Goal: Transaction & Acquisition: Purchase product/service

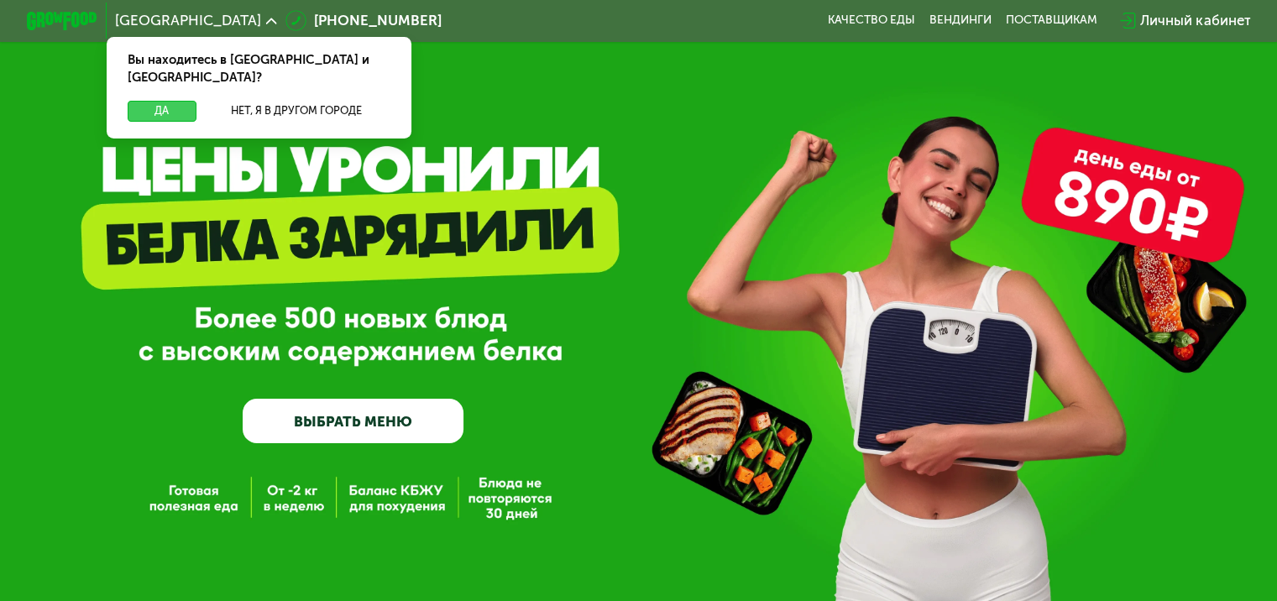
click at [162, 101] on button "Да" at bounding box center [162, 111] width 68 height 21
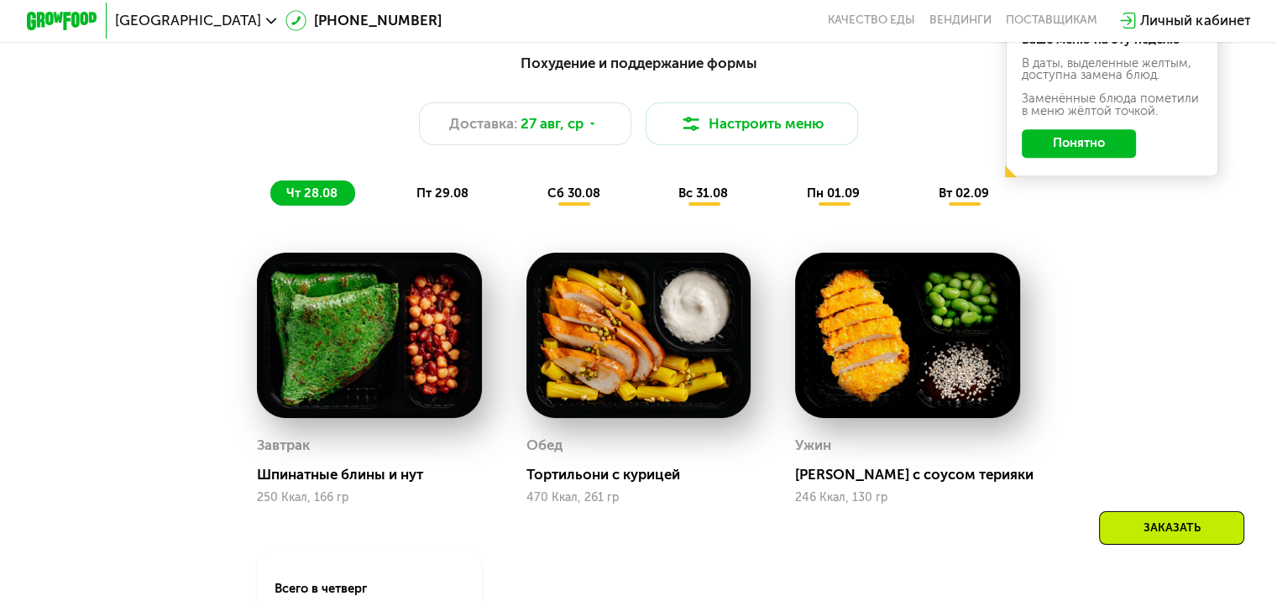
scroll to position [839, 0]
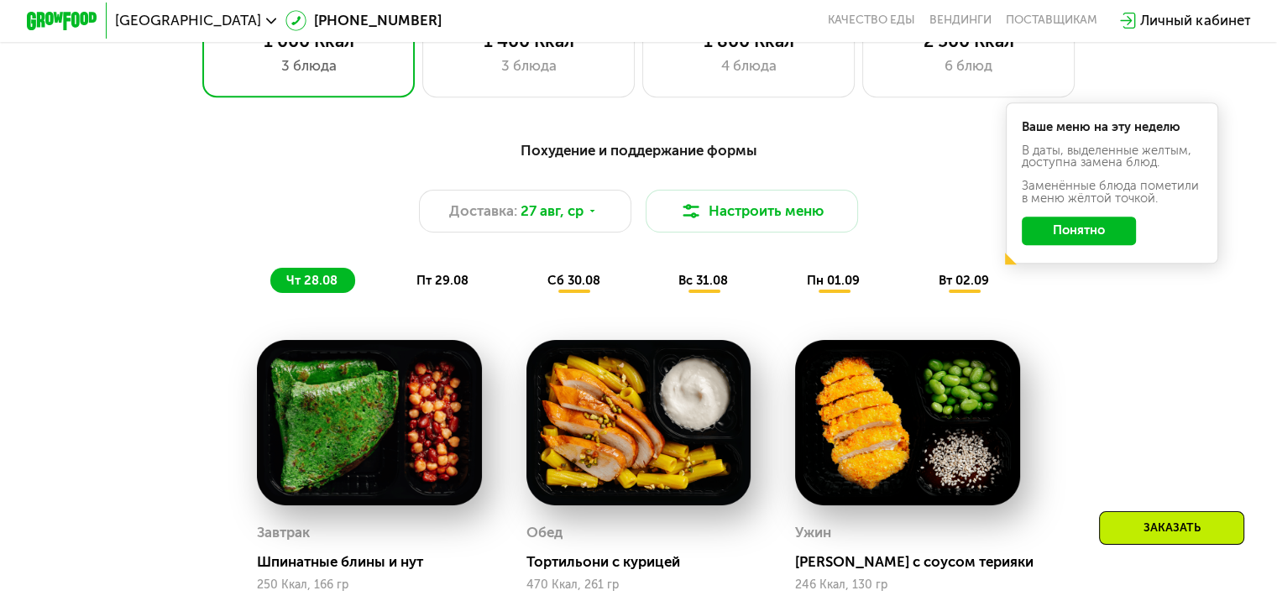
click at [450, 288] on span "пт 29.08" at bounding box center [442, 280] width 52 height 15
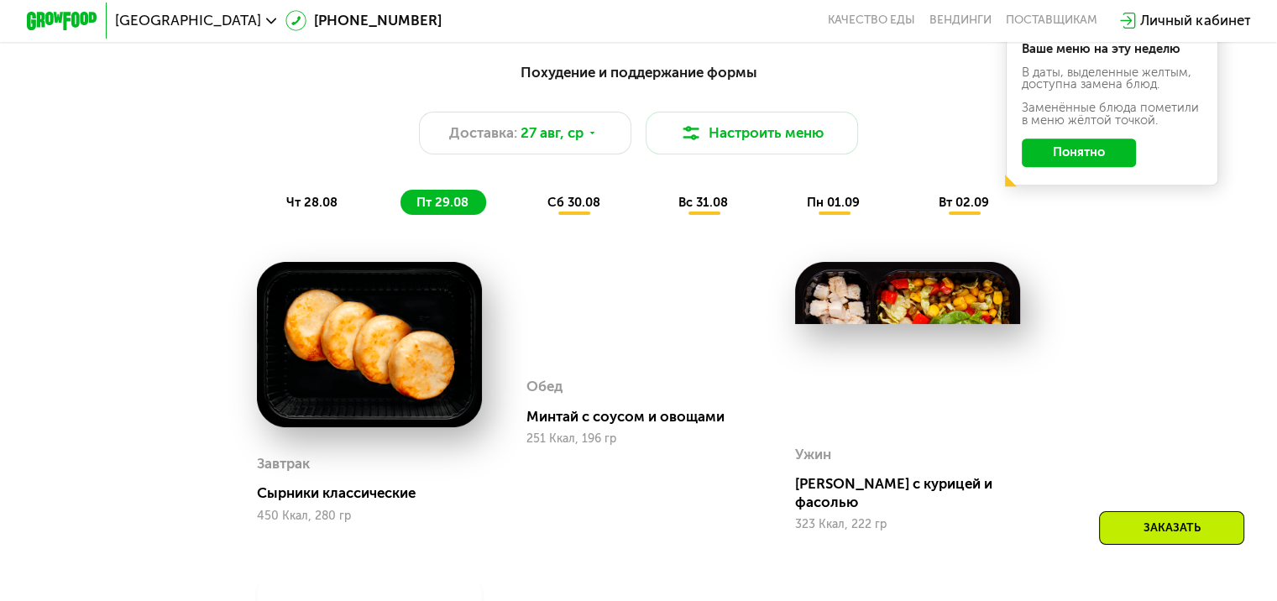
scroll to position [923, 0]
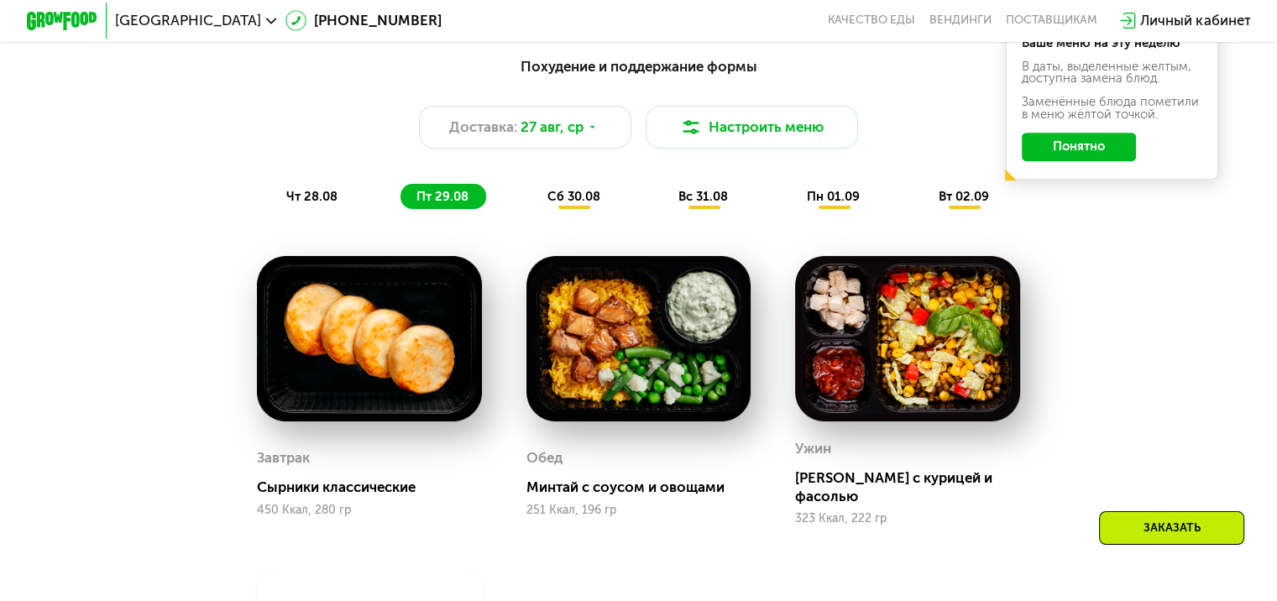
click at [570, 201] on span "сб 30.08" at bounding box center [573, 196] width 53 height 15
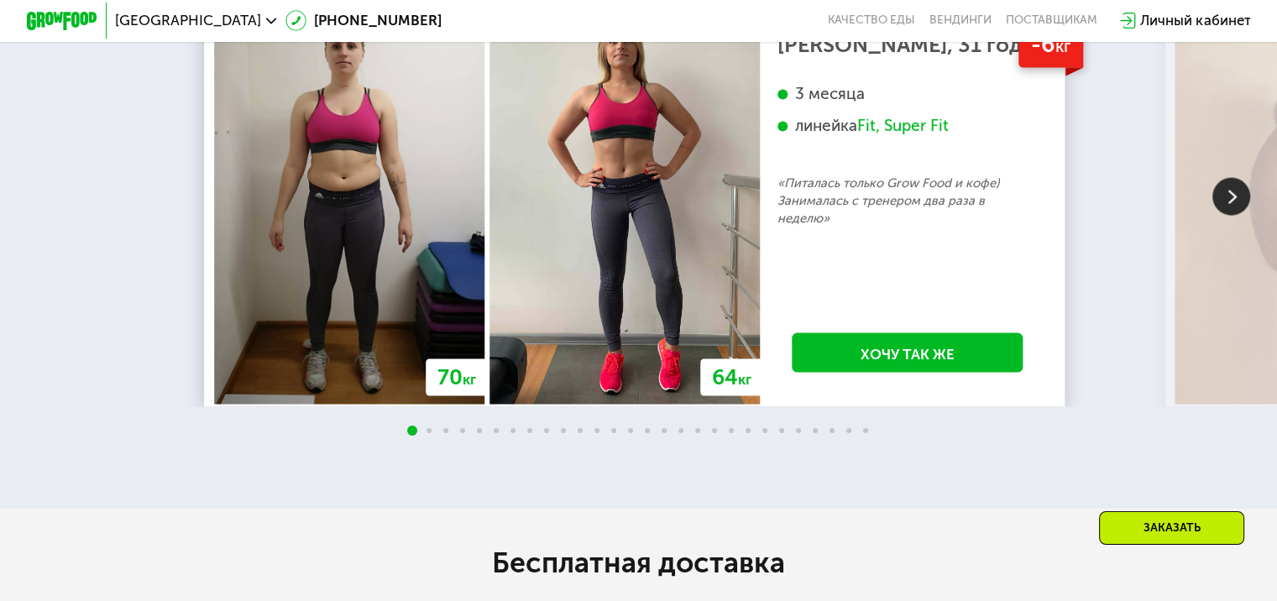
scroll to position [3106, 0]
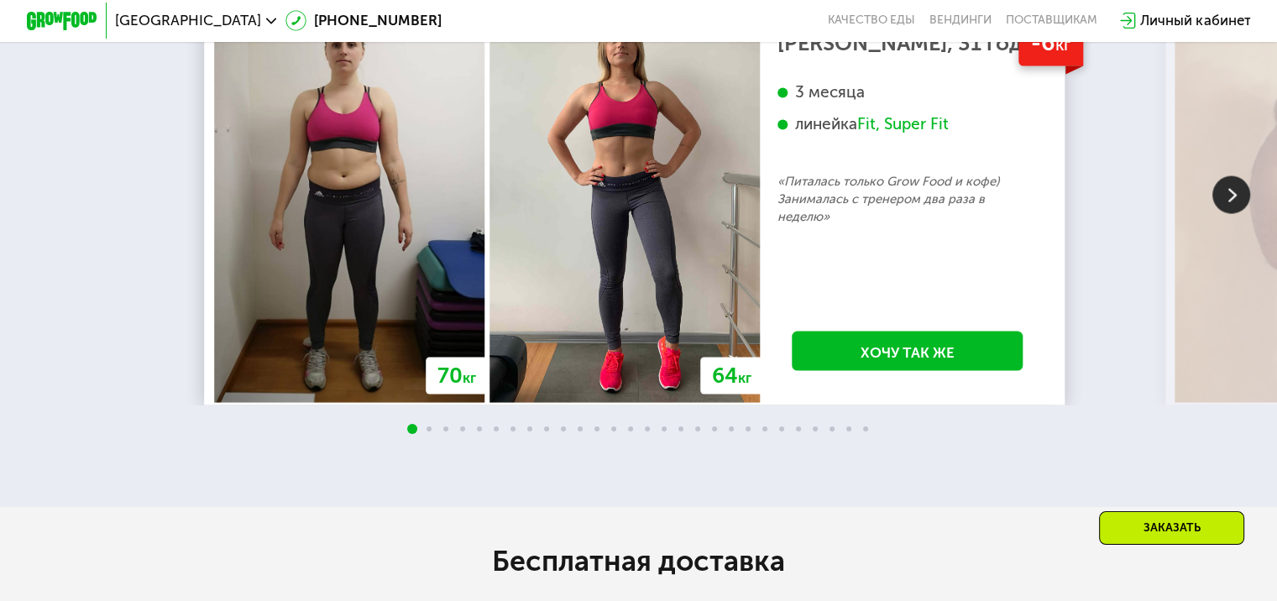
click at [1232, 213] on img at bounding box center [1231, 194] width 38 height 38
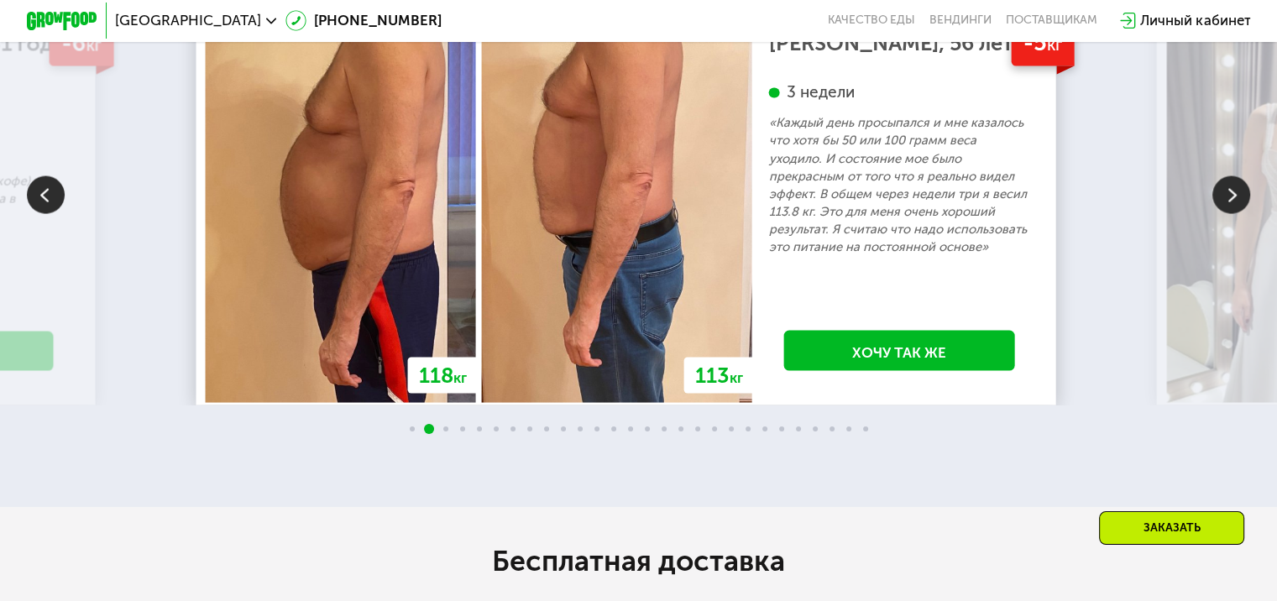
click at [1231, 213] on img at bounding box center [1231, 194] width 38 height 38
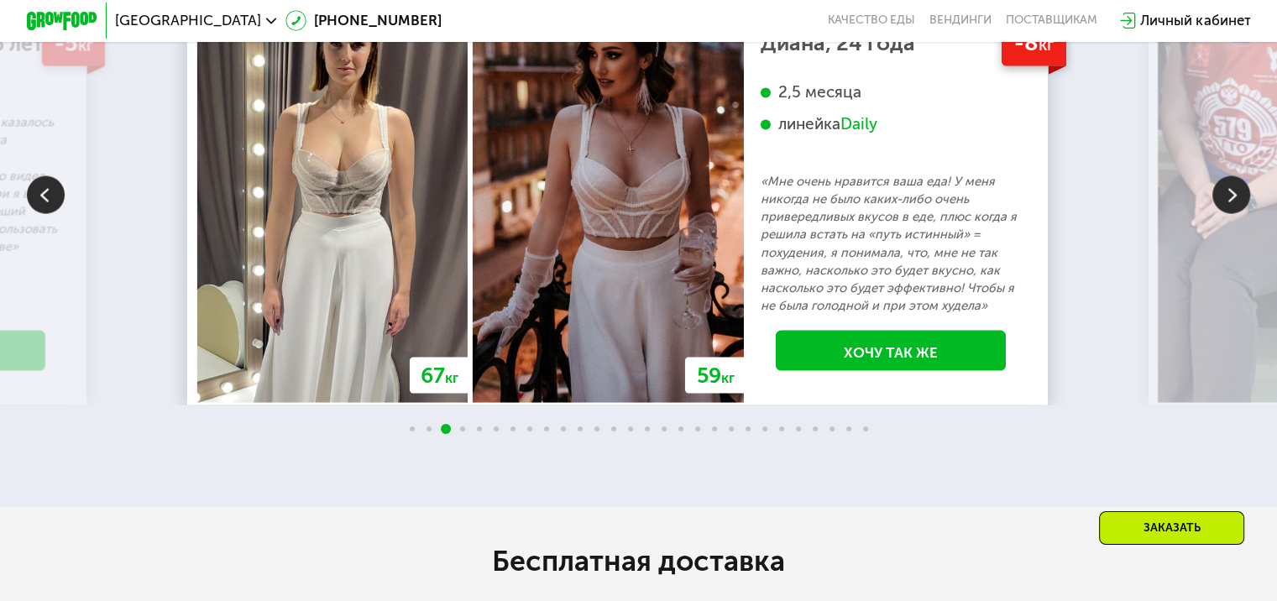
click at [1231, 213] on img at bounding box center [1231, 194] width 38 height 38
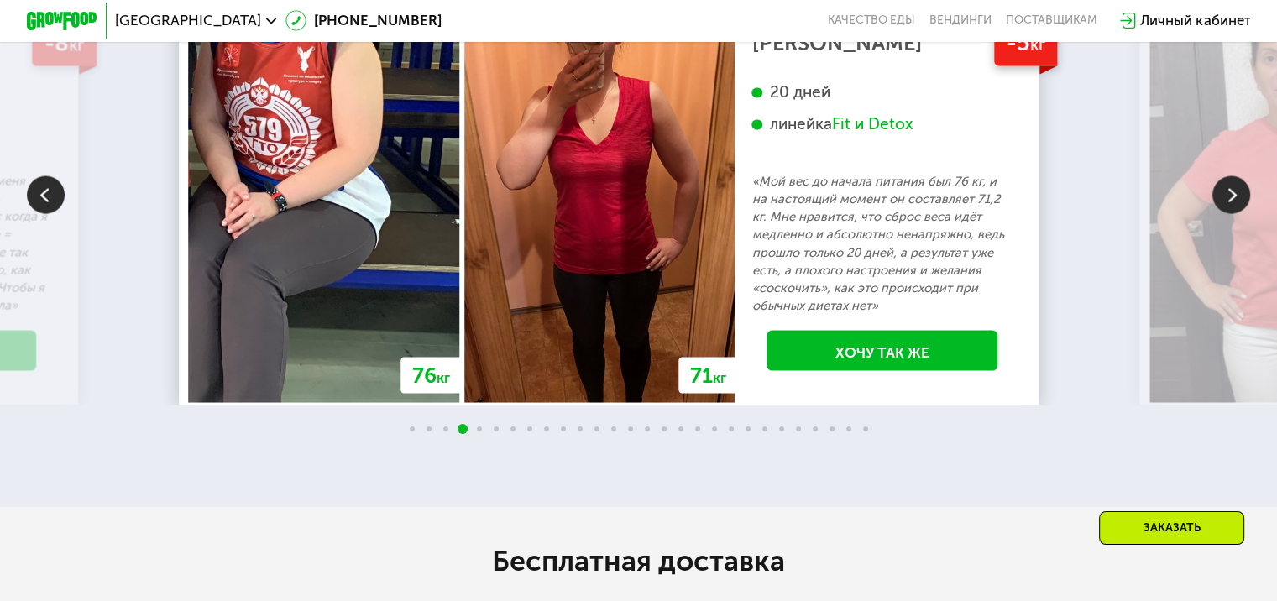
click at [1231, 213] on img at bounding box center [1231, 194] width 38 height 38
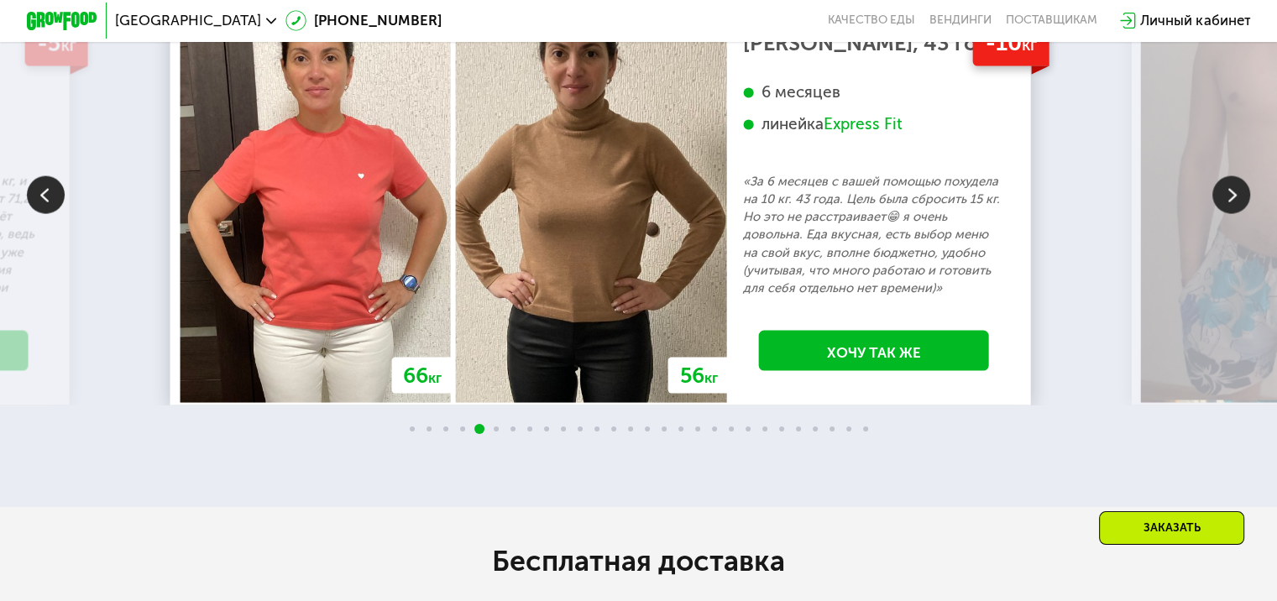
click at [1231, 213] on img at bounding box center [1231, 194] width 38 height 38
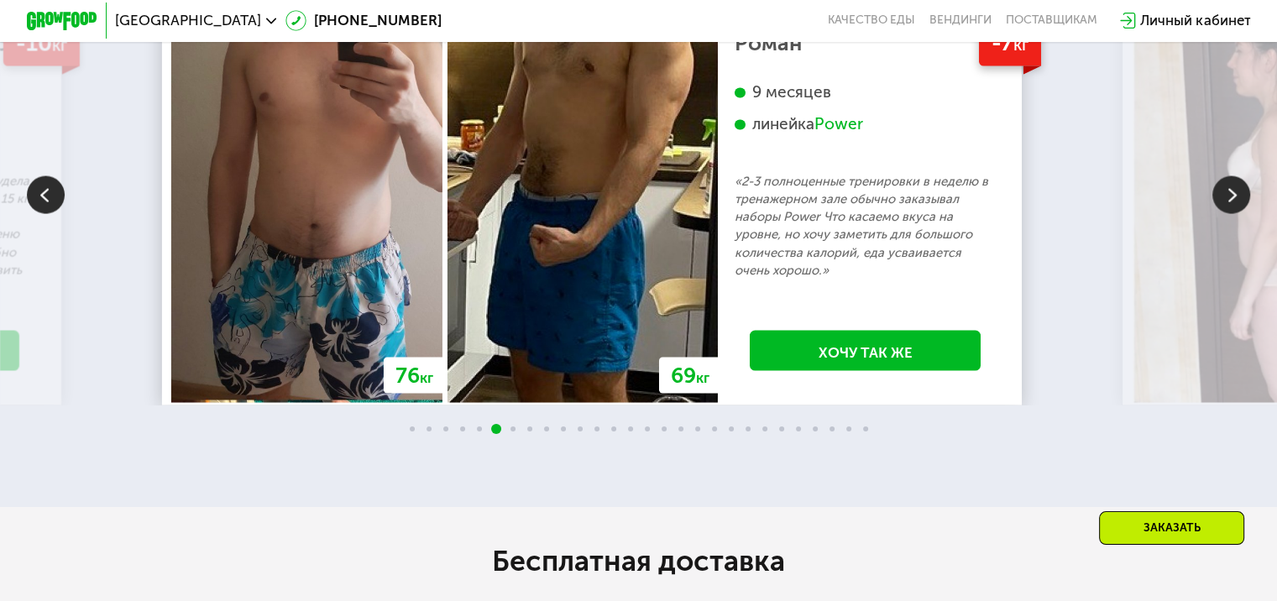
click at [1231, 213] on img at bounding box center [1231, 194] width 38 height 38
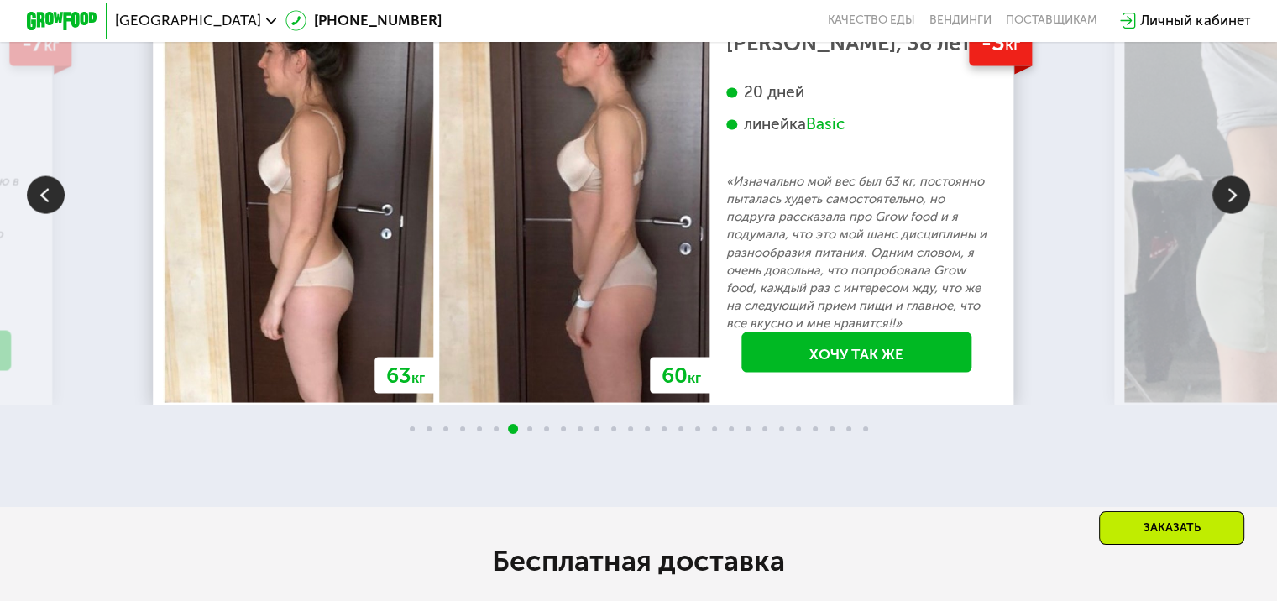
click at [1231, 213] on img at bounding box center [1231, 194] width 38 height 38
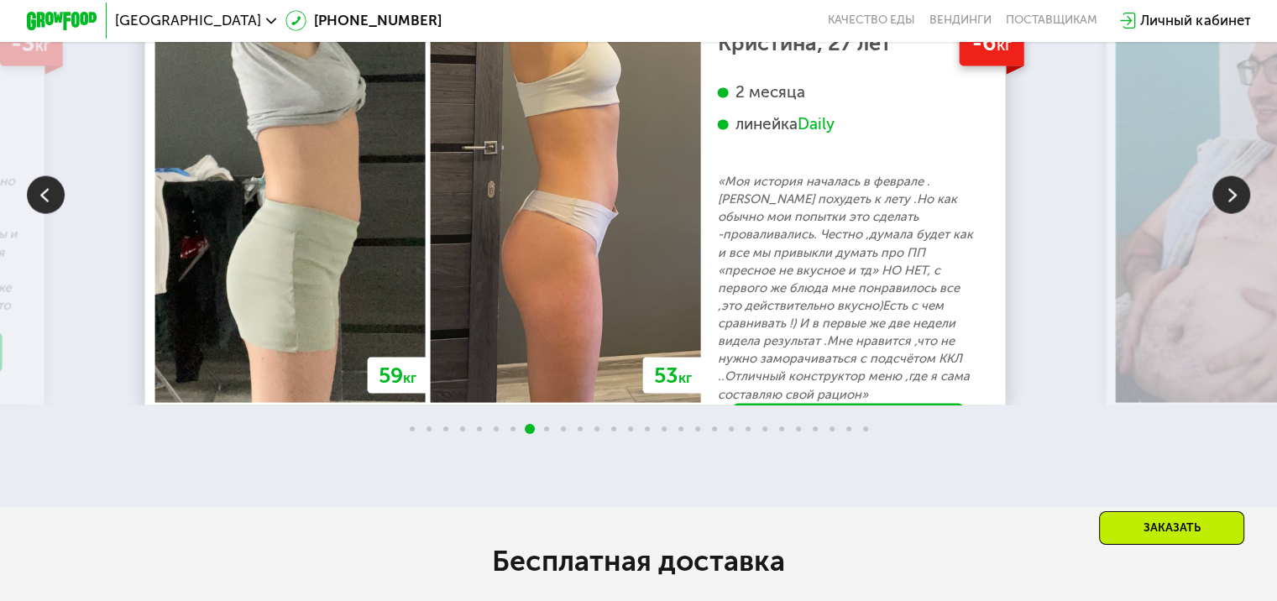
click at [1231, 213] on img at bounding box center [1231, 194] width 38 height 38
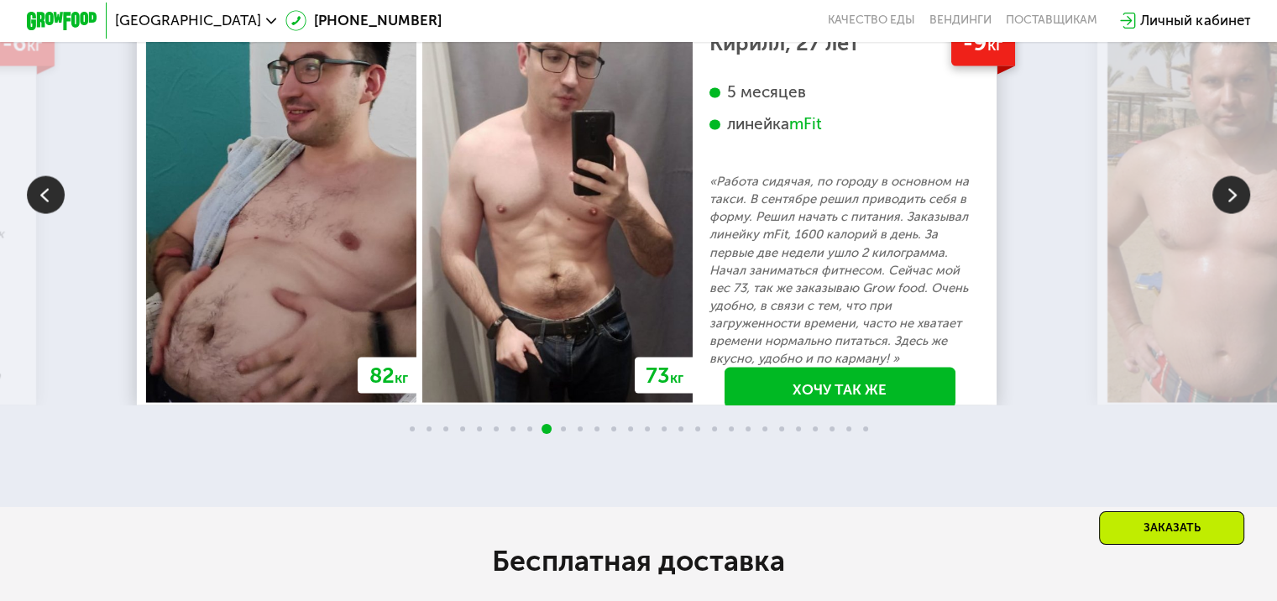
click at [1231, 213] on img at bounding box center [1231, 194] width 38 height 38
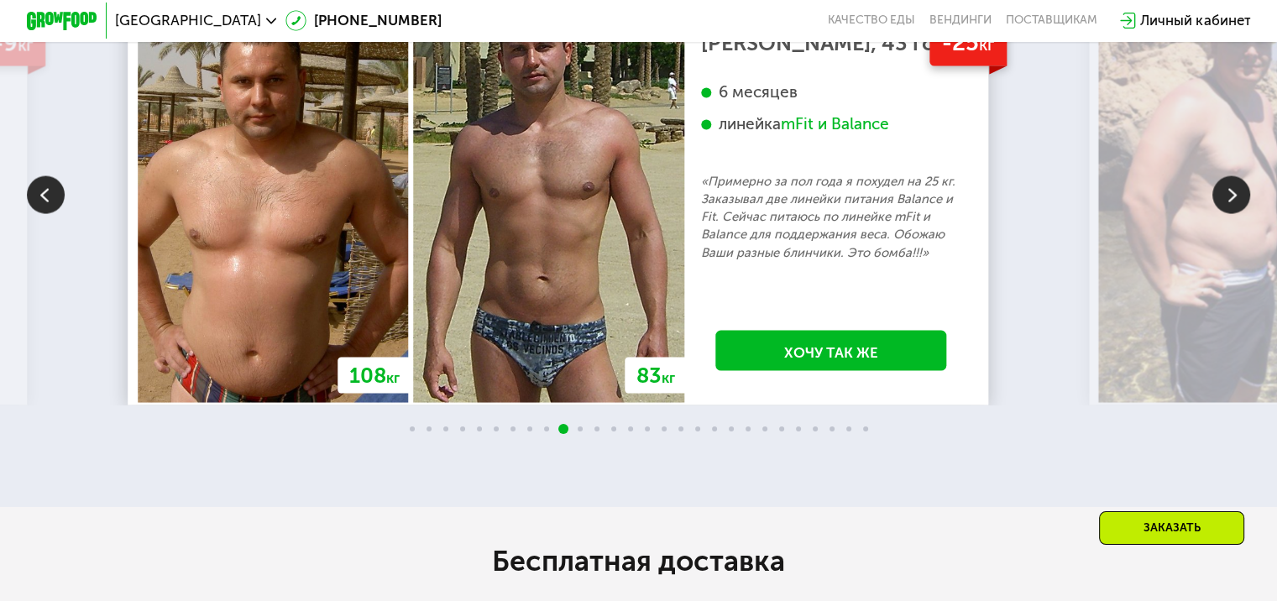
click at [1231, 213] on img at bounding box center [1231, 194] width 38 height 38
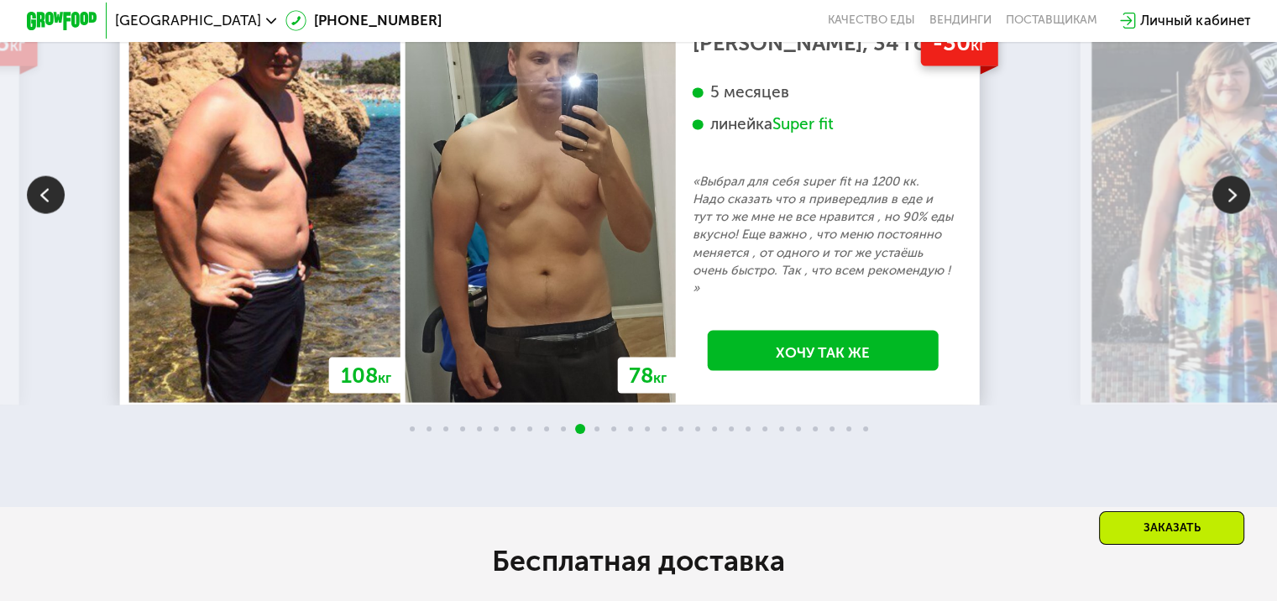
click at [1231, 213] on img at bounding box center [1231, 194] width 38 height 38
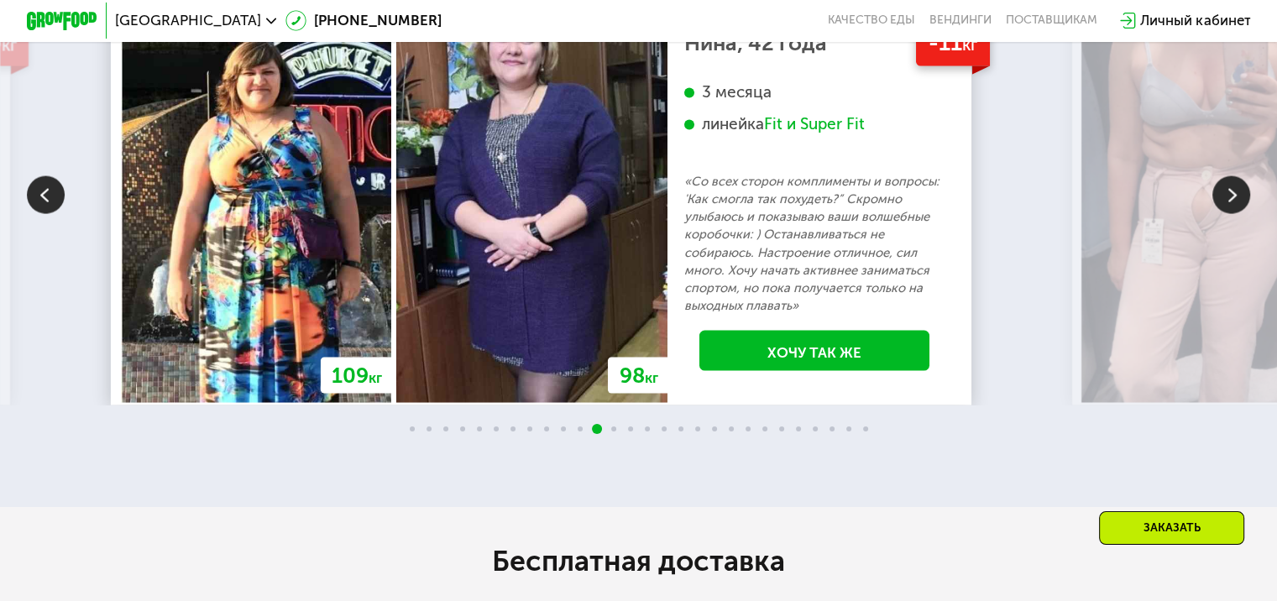
click at [1231, 213] on img at bounding box center [1231, 194] width 38 height 38
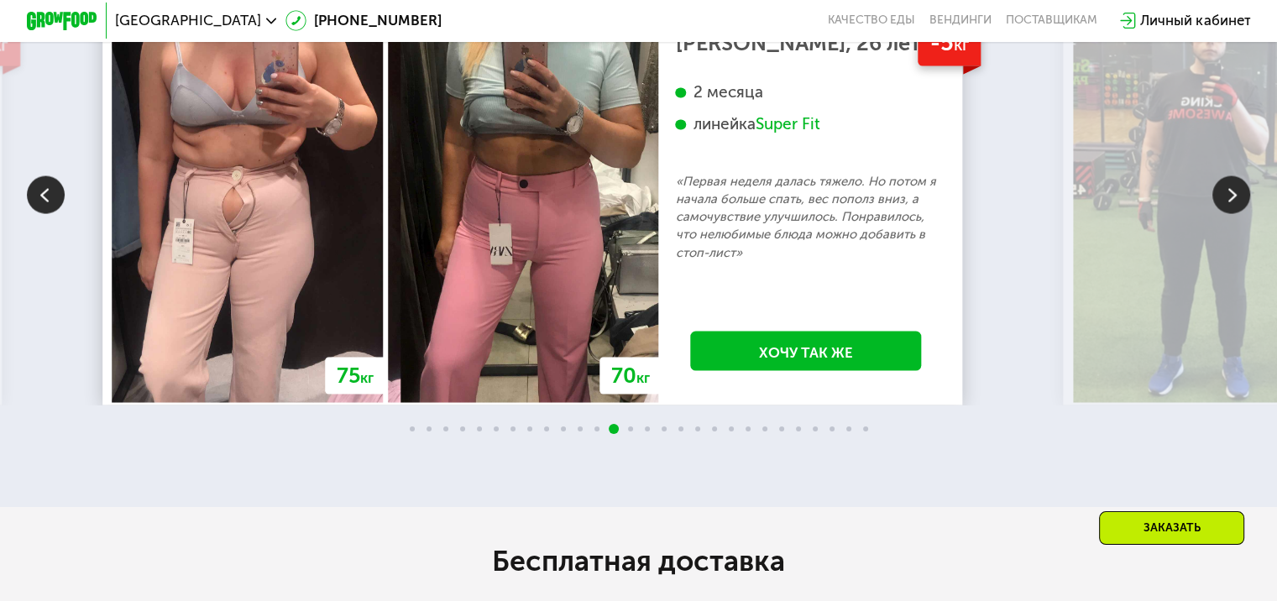
click at [1231, 213] on img at bounding box center [1231, 194] width 38 height 38
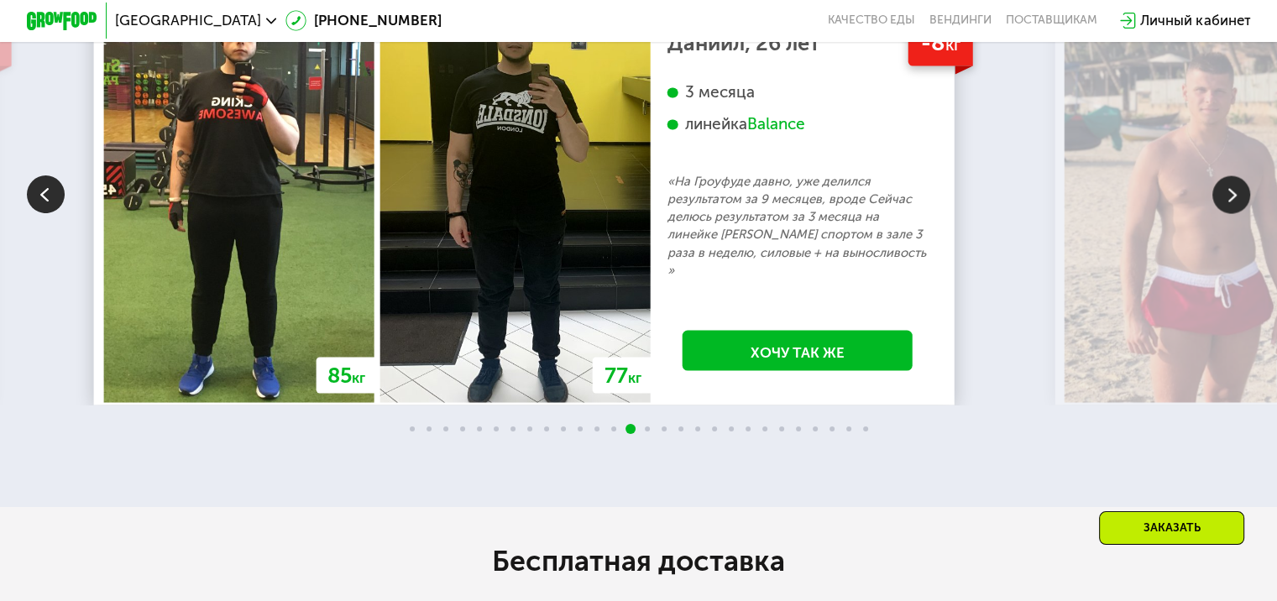
click at [1231, 213] on img at bounding box center [1231, 194] width 38 height 38
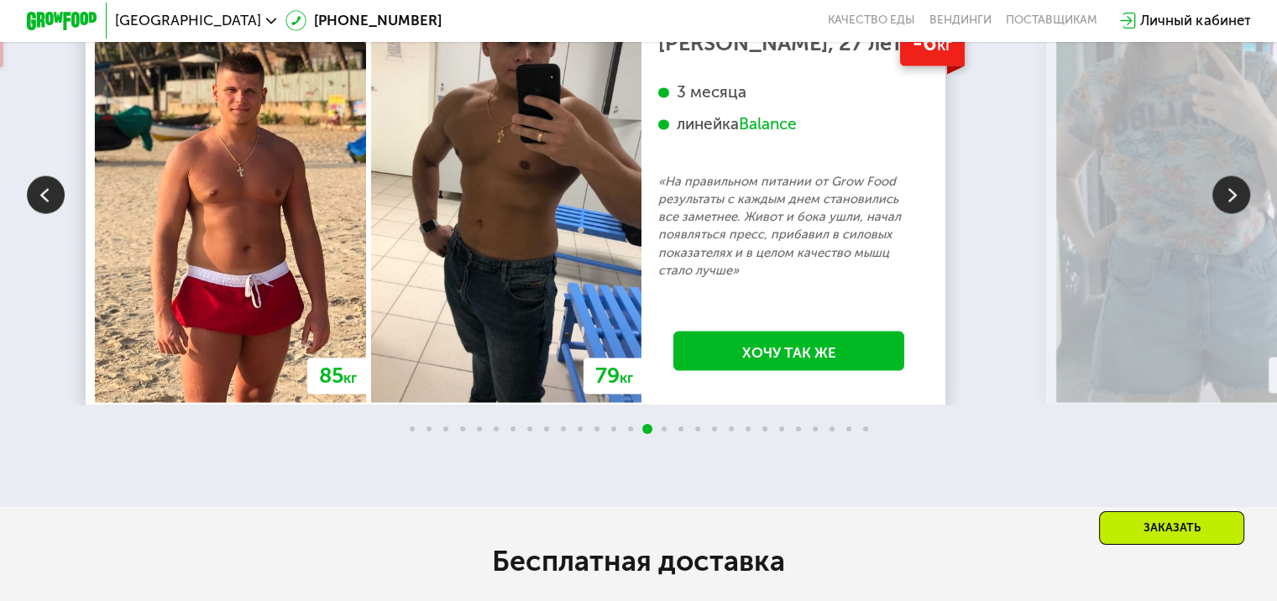
click at [1239, 213] on img at bounding box center [1231, 194] width 38 height 38
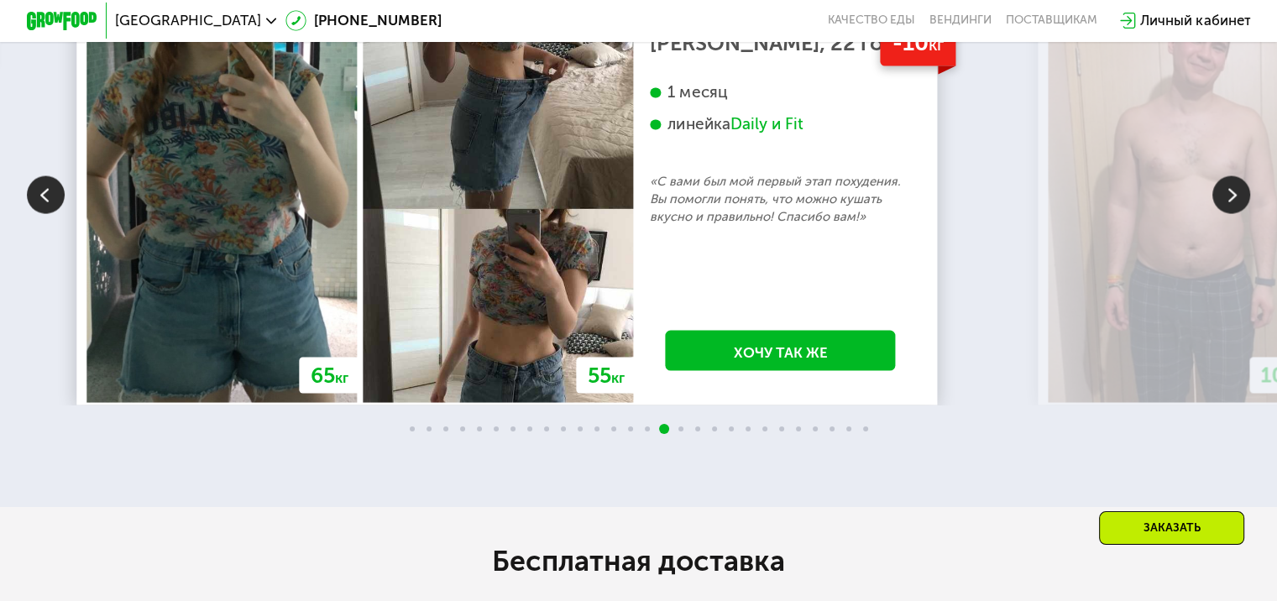
click at [1239, 213] on img at bounding box center [1231, 194] width 38 height 38
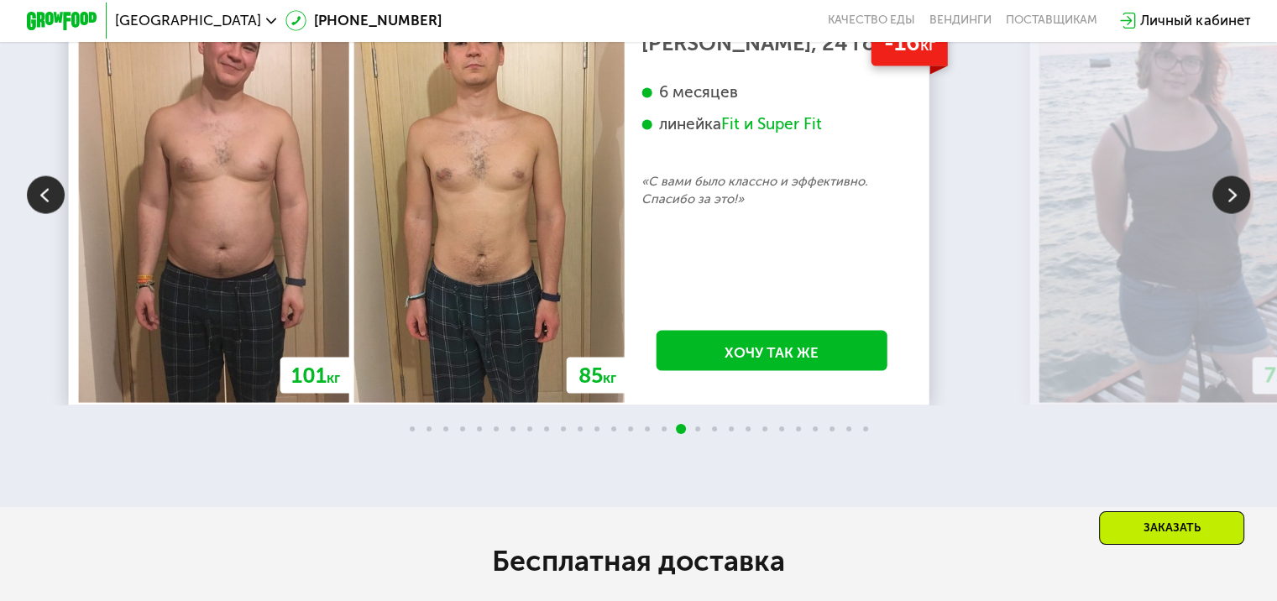
click at [1239, 213] on img at bounding box center [1231, 194] width 38 height 38
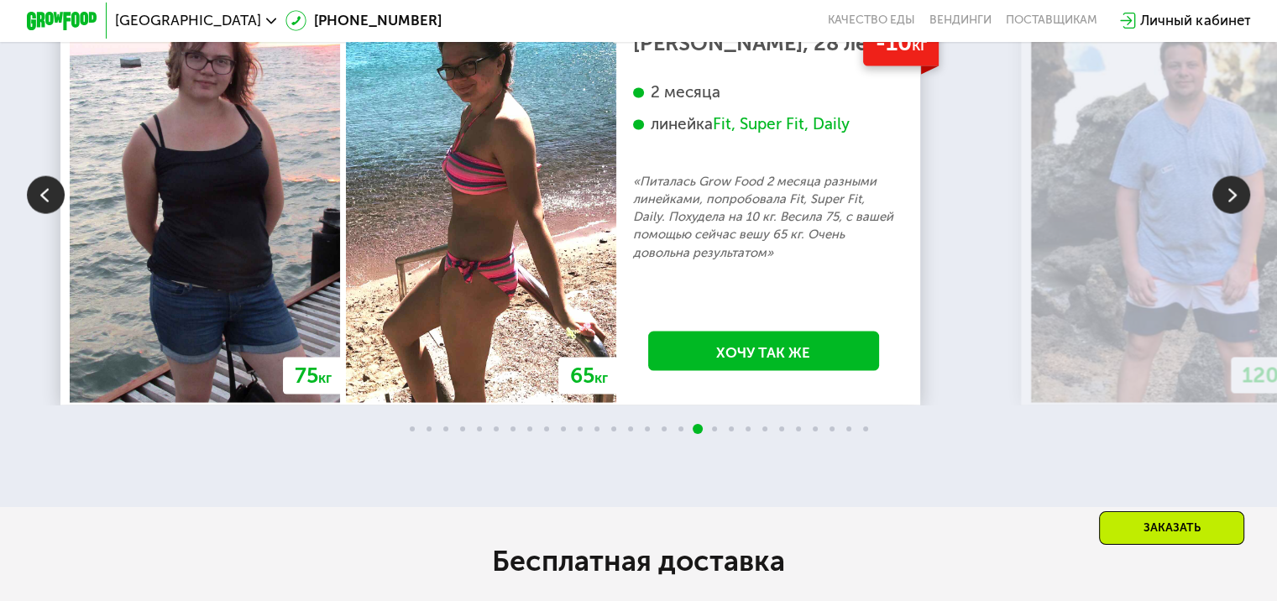
click at [1239, 213] on img at bounding box center [1231, 194] width 38 height 38
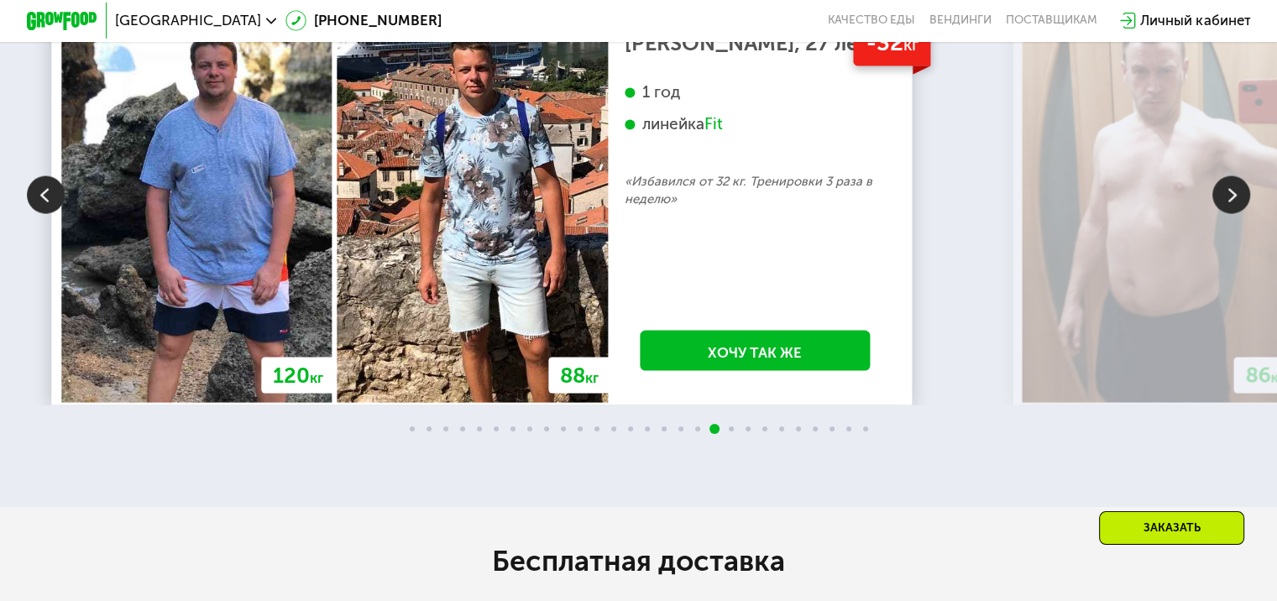
click at [1239, 213] on img at bounding box center [1231, 194] width 38 height 38
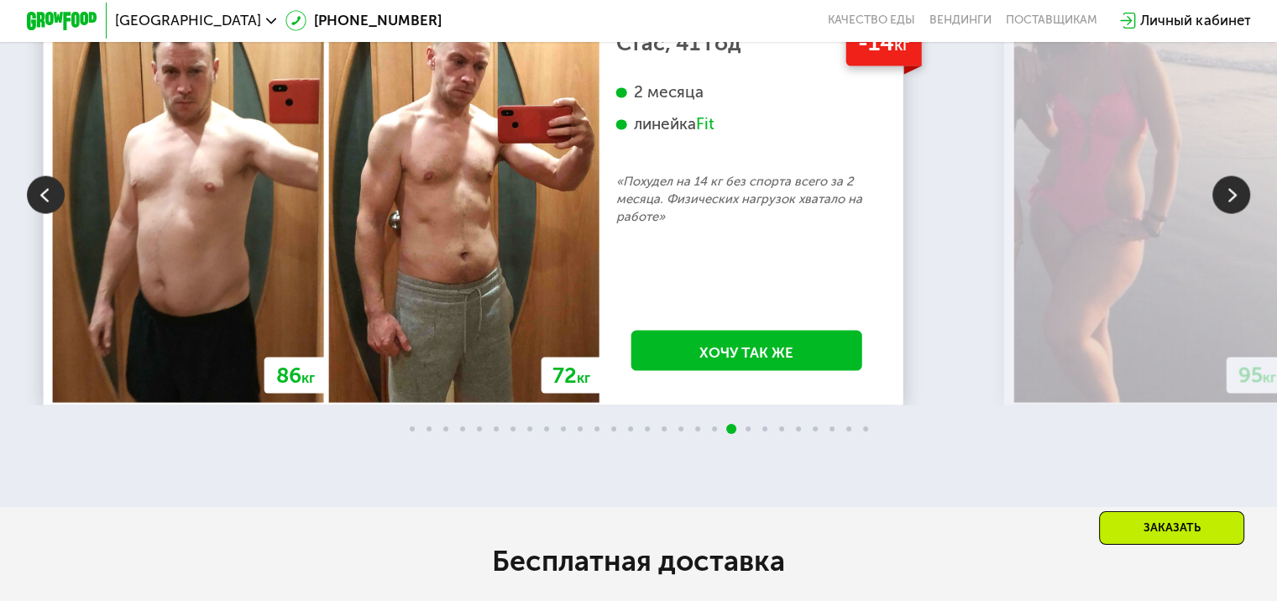
click at [1239, 213] on img at bounding box center [1231, 194] width 38 height 38
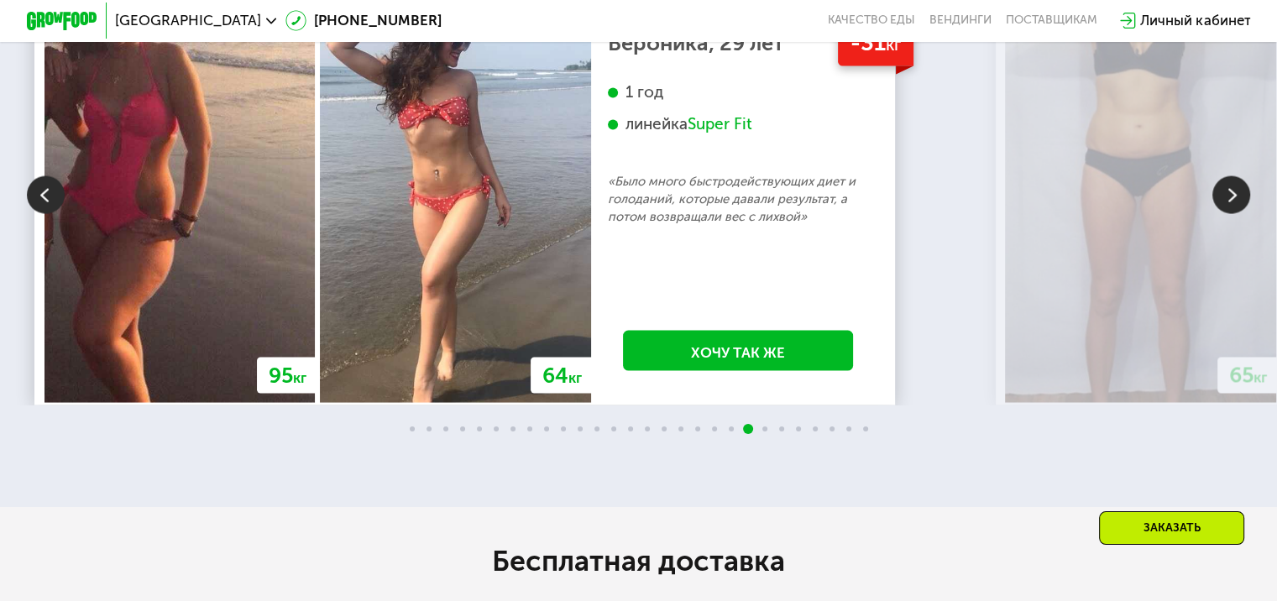
click at [1239, 213] on img at bounding box center [1231, 194] width 38 height 38
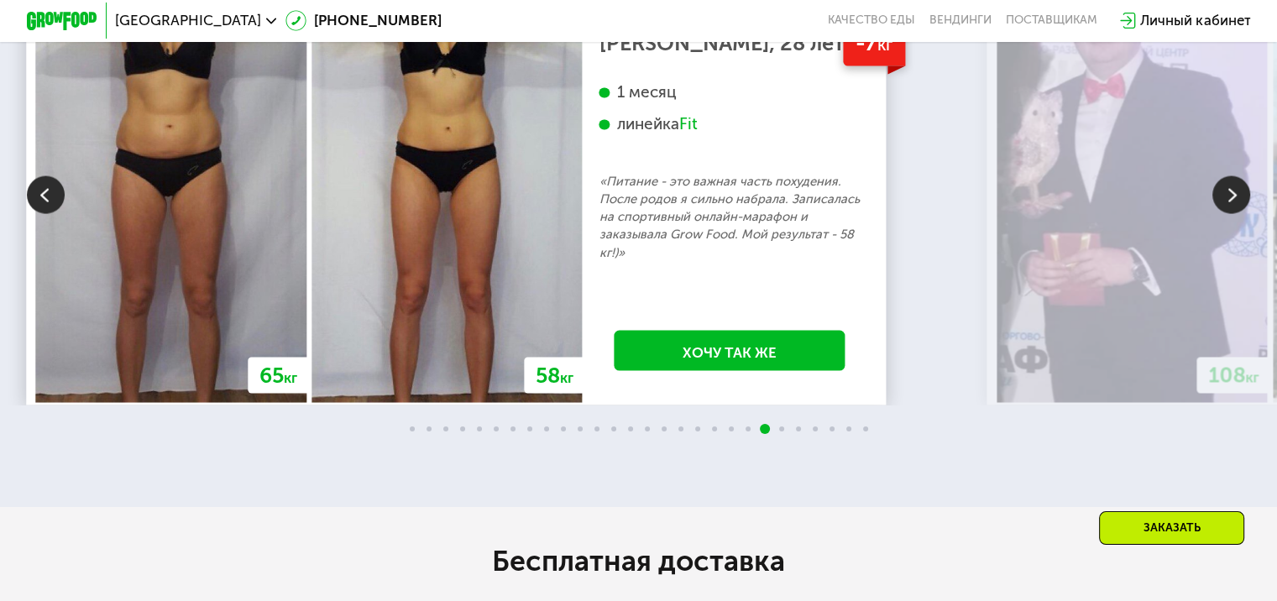
click at [1239, 213] on img at bounding box center [1231, 194] width 38 height 38
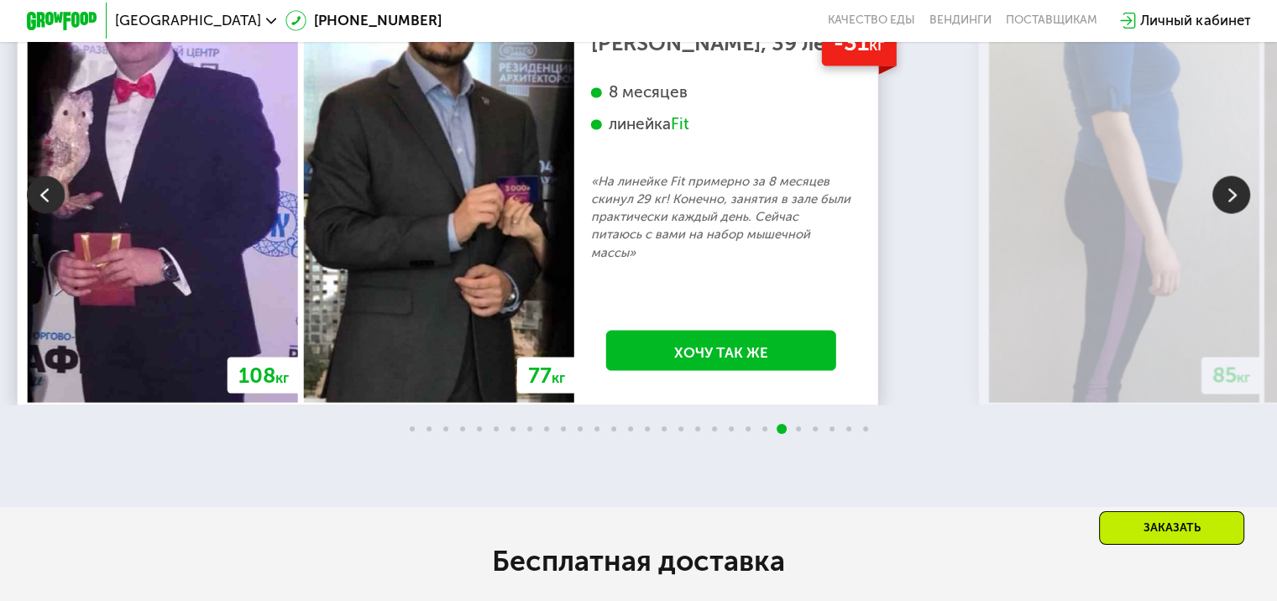
click at [1239, 213] on img at bounding box center [1231, 194] width 38 height 38
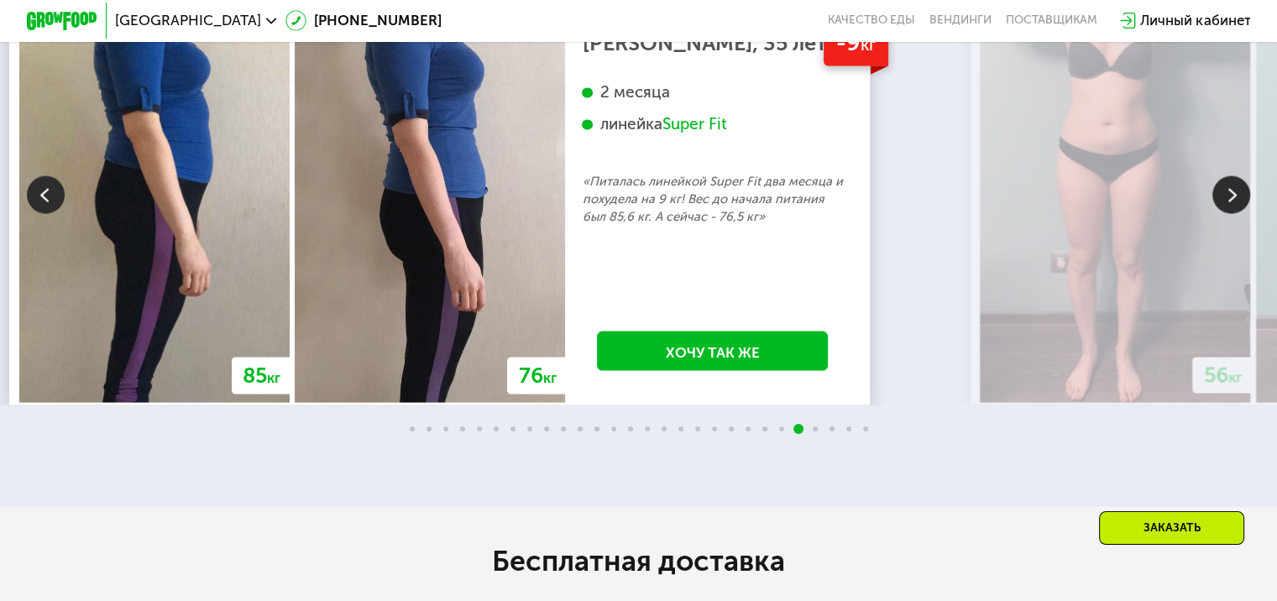
click at [1239, 213] on img at bounding box center [1231, 194] width 38 height 38
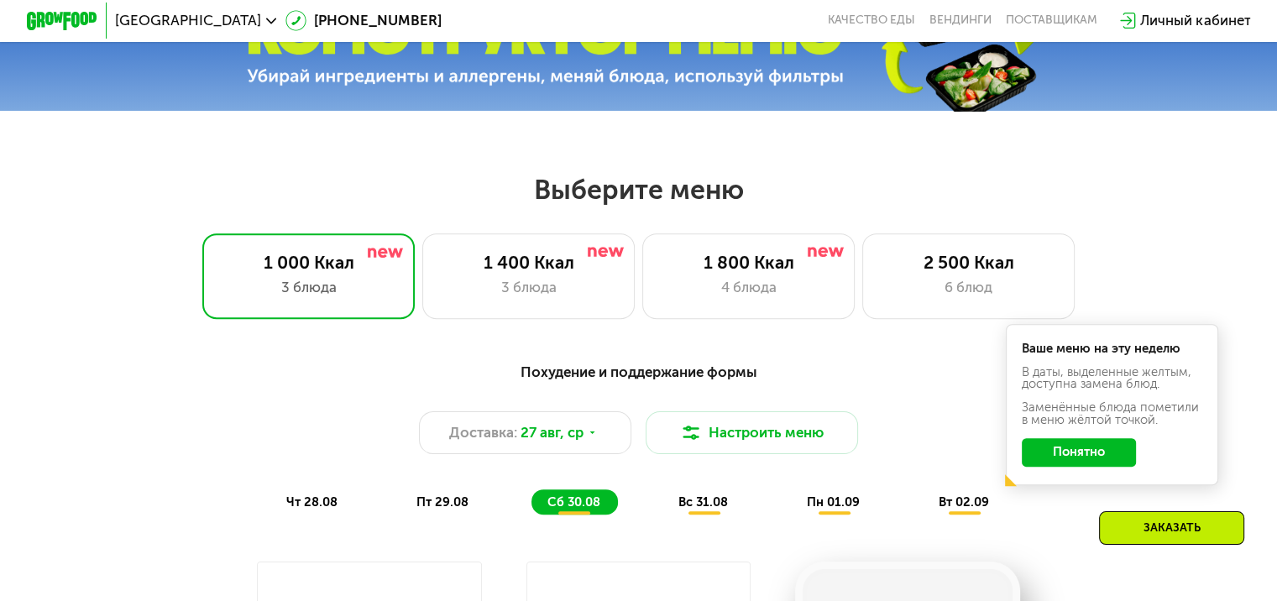
scroll to position [588, 0]
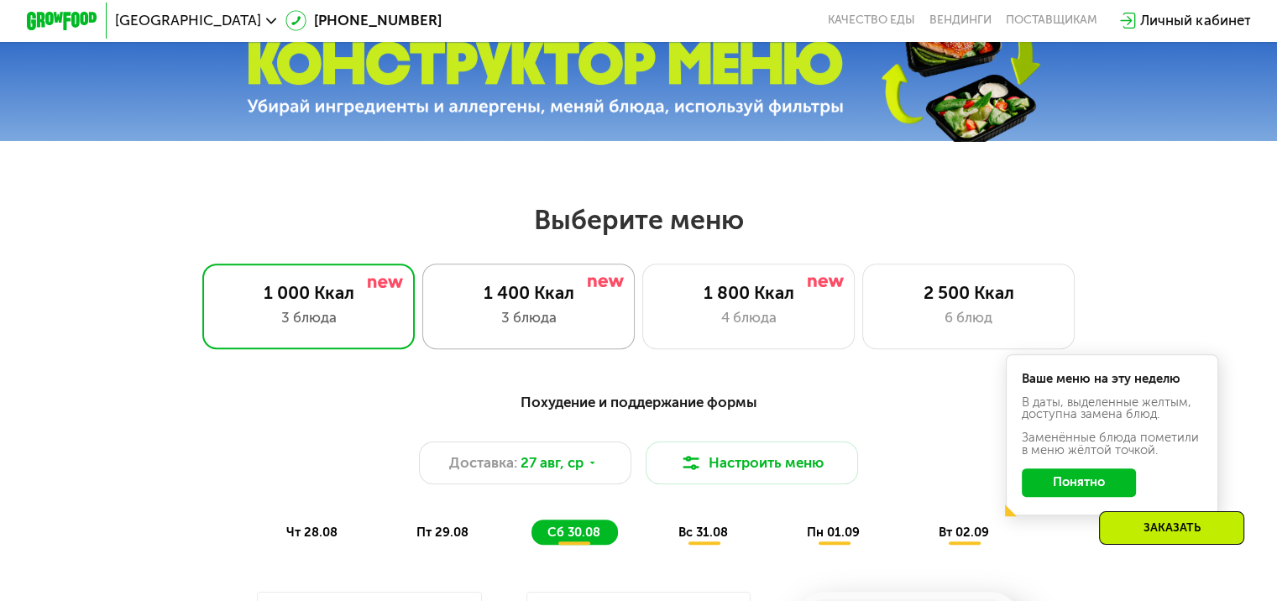
click at [533, 292] on div "1 400 Ккал" at bounding box center [528, 292] width 175 height 21
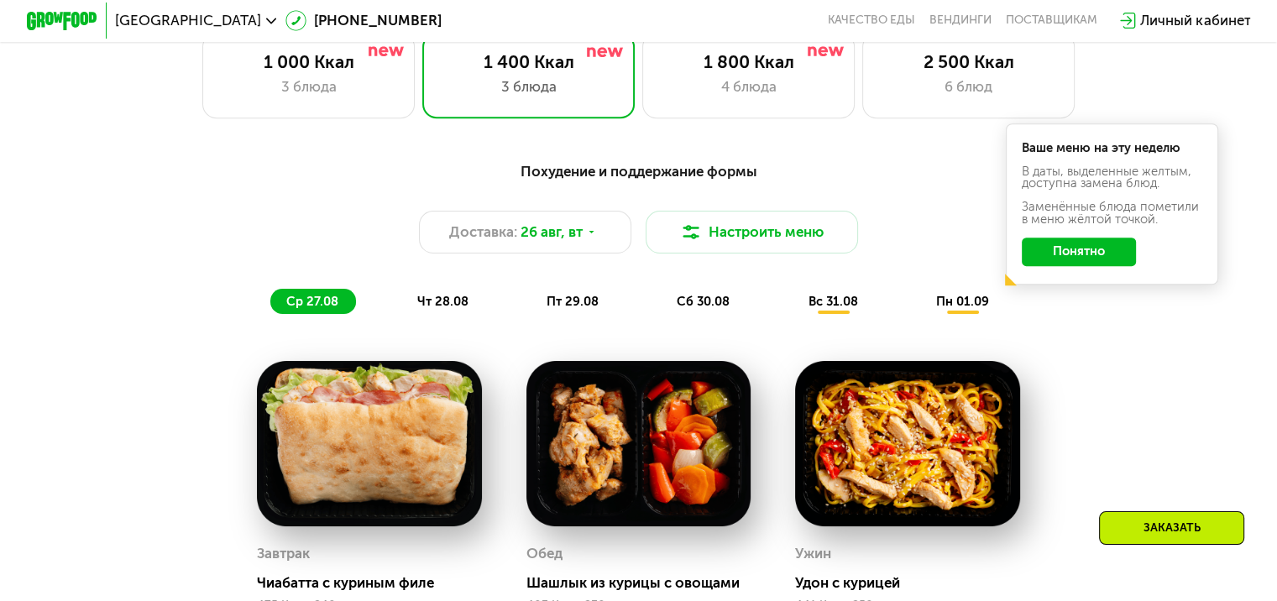
scroll to position [839, 0]
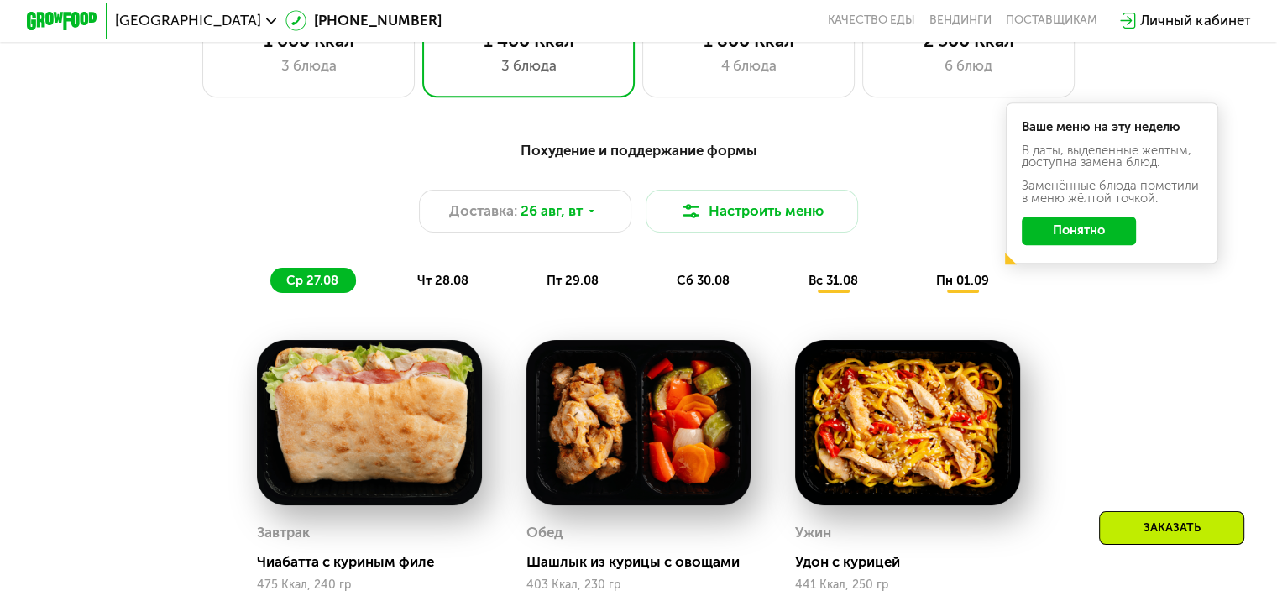
click at [441, 284] on span "чт 28.08" at bounding box center [441, 280] width 51 height 15
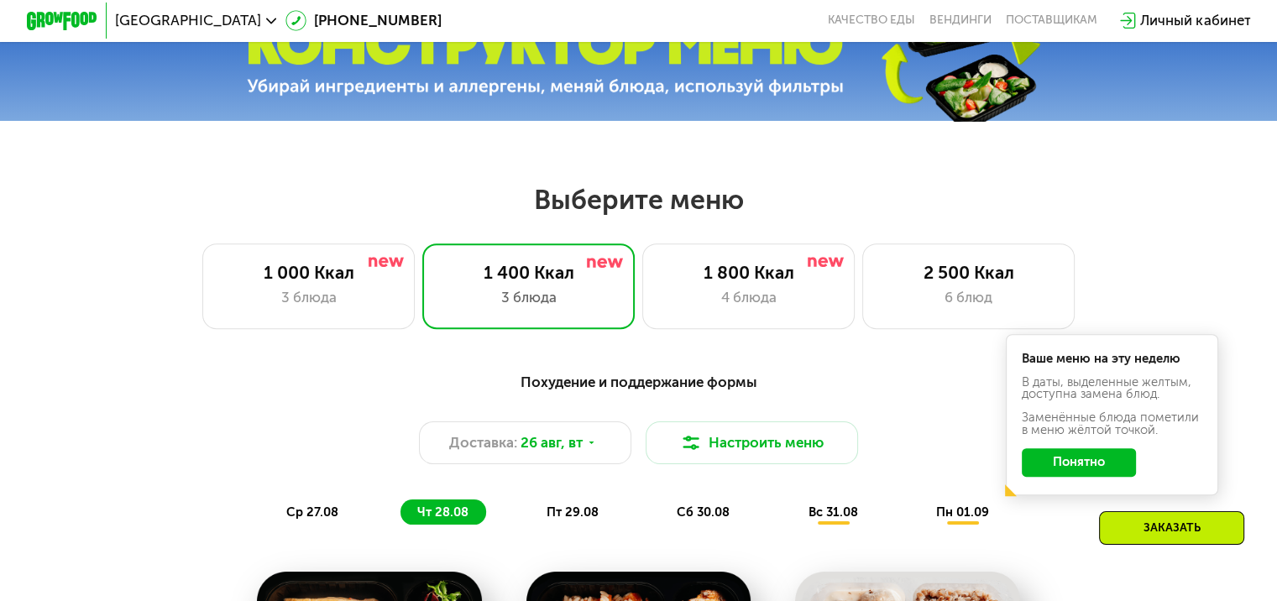
scroll to position [588, 0]
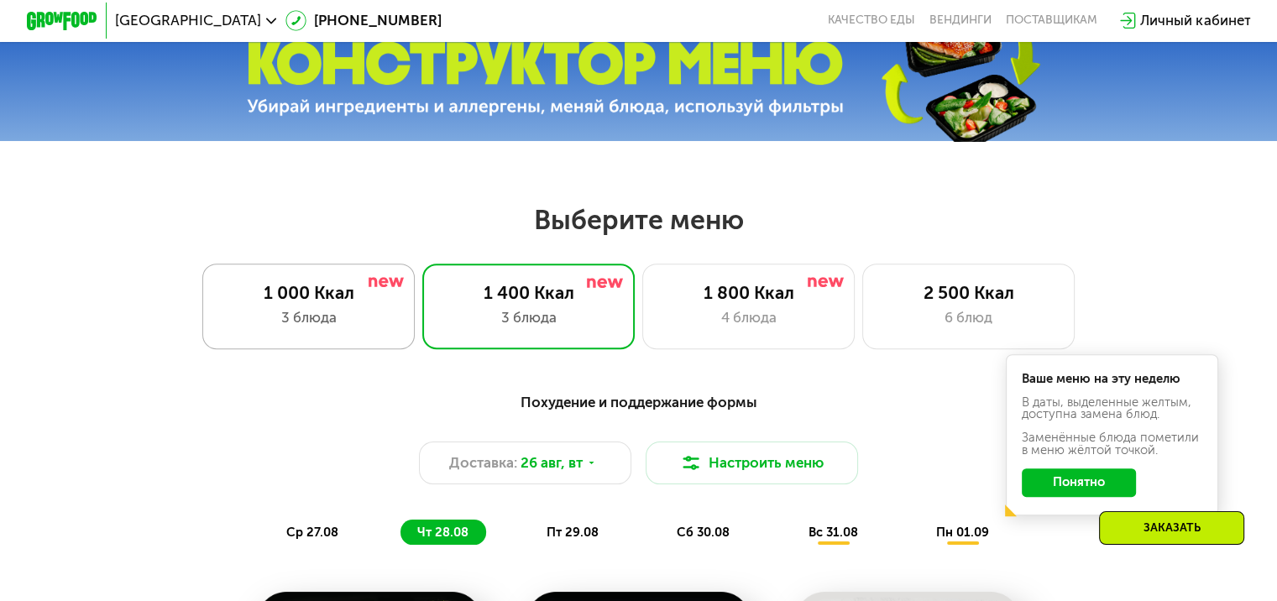
click at [319, 303] on div "1 000 Ккал" at bounding box center [308, 292] width 175 height 21
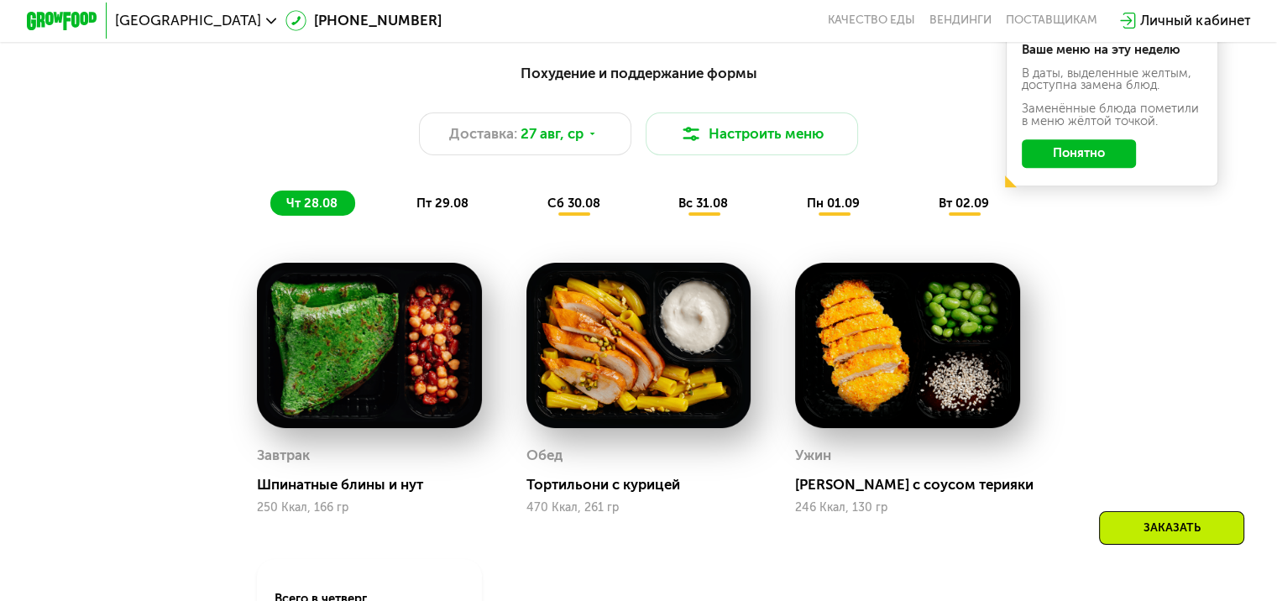
scroll to position [923, 0]
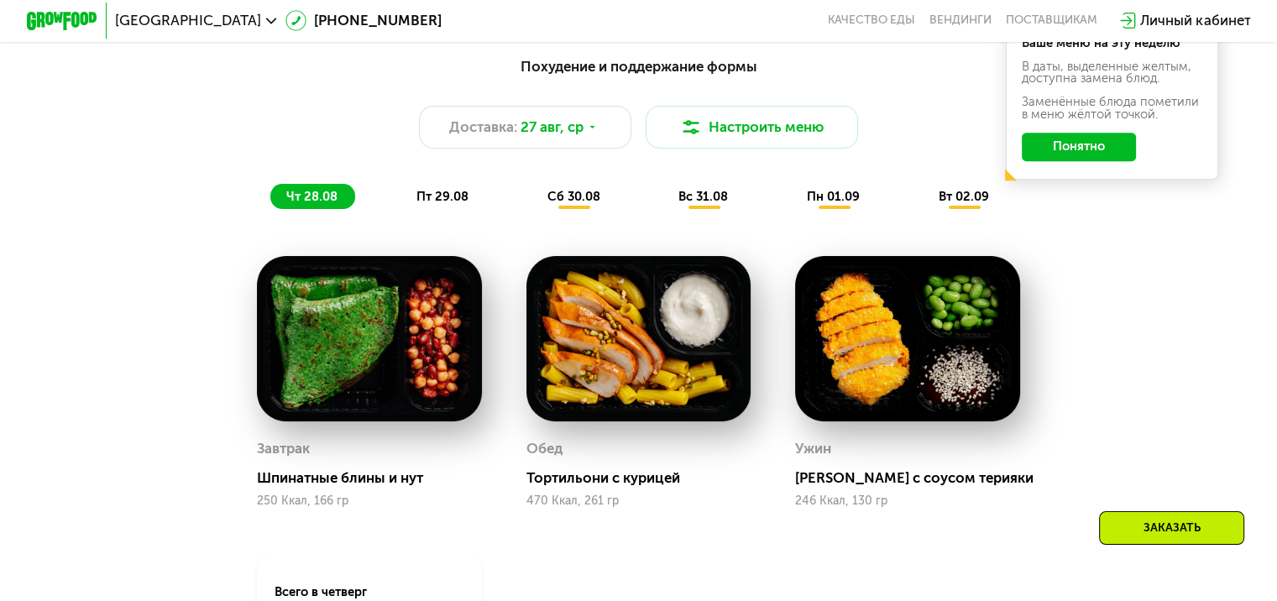
click at [846, 204] on span "пн 01.09" at bounding box center [833, 196] width 53 height 15
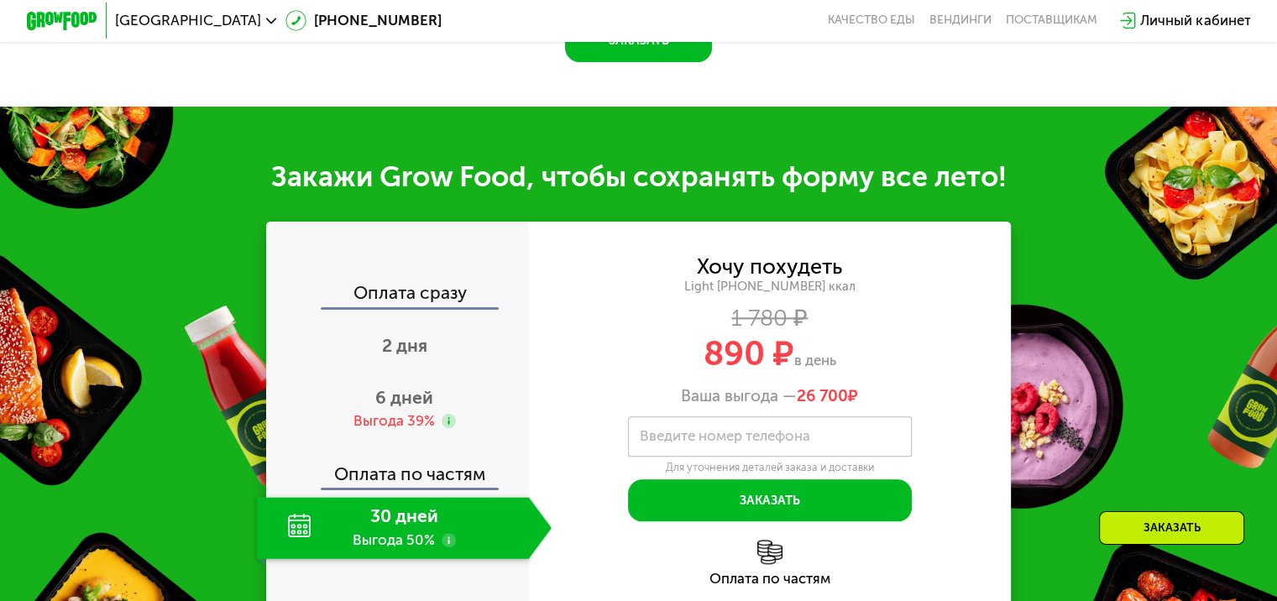
scroll to position [1847, 0]
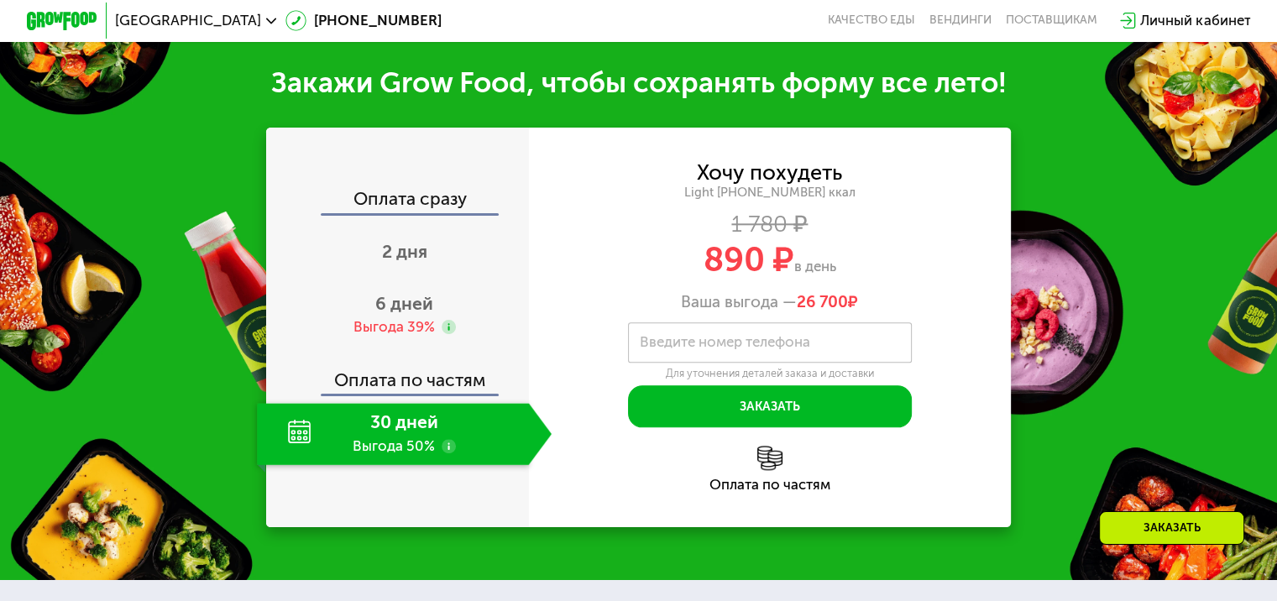
click at [416, 461] on div "30 дней Выгода 50%" at bounding box center [392, 434] width 271 height 62
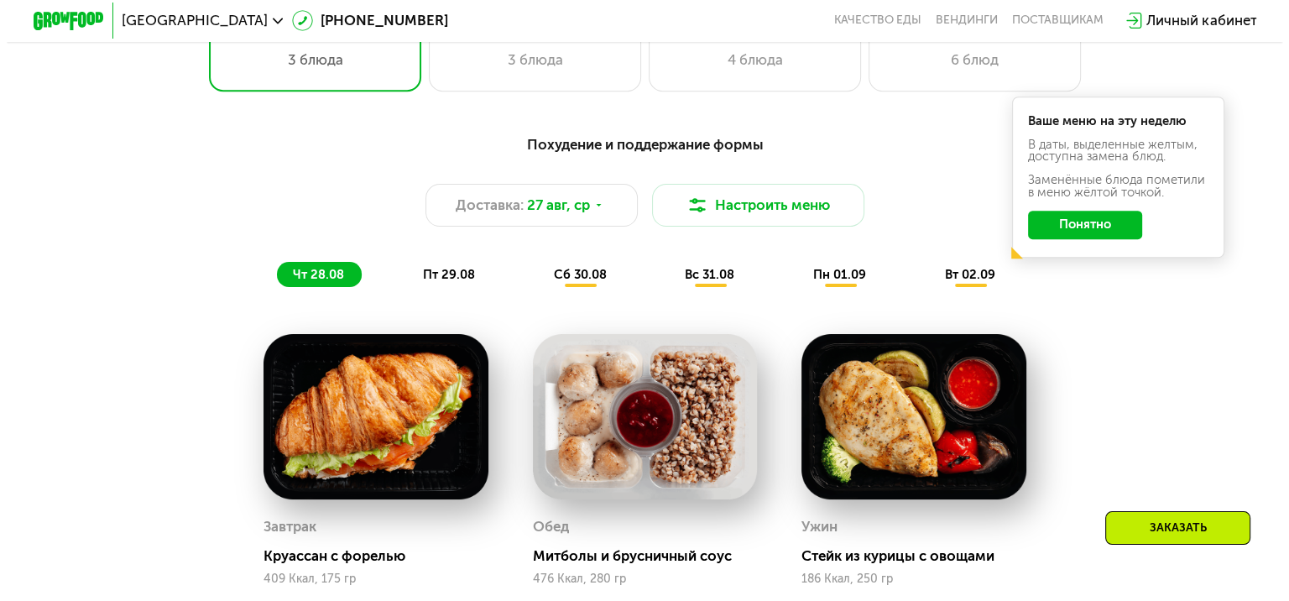
scroll to position [839, 0]
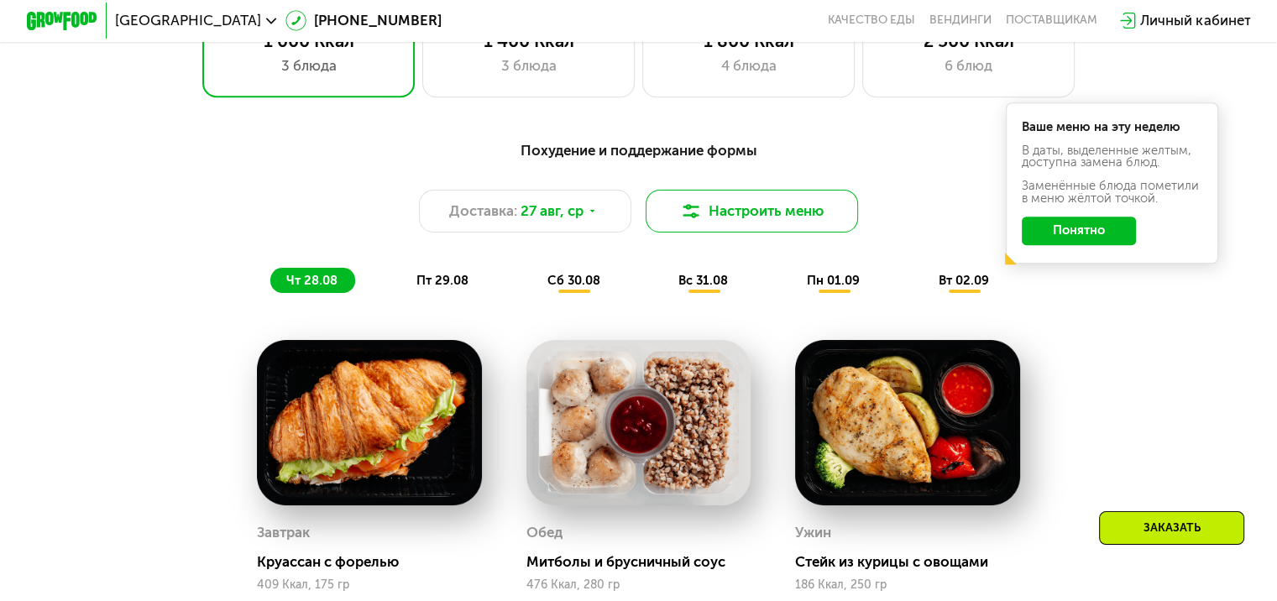
click at [680, 214] on img at bounding box center [690, 211] width 21 height 21
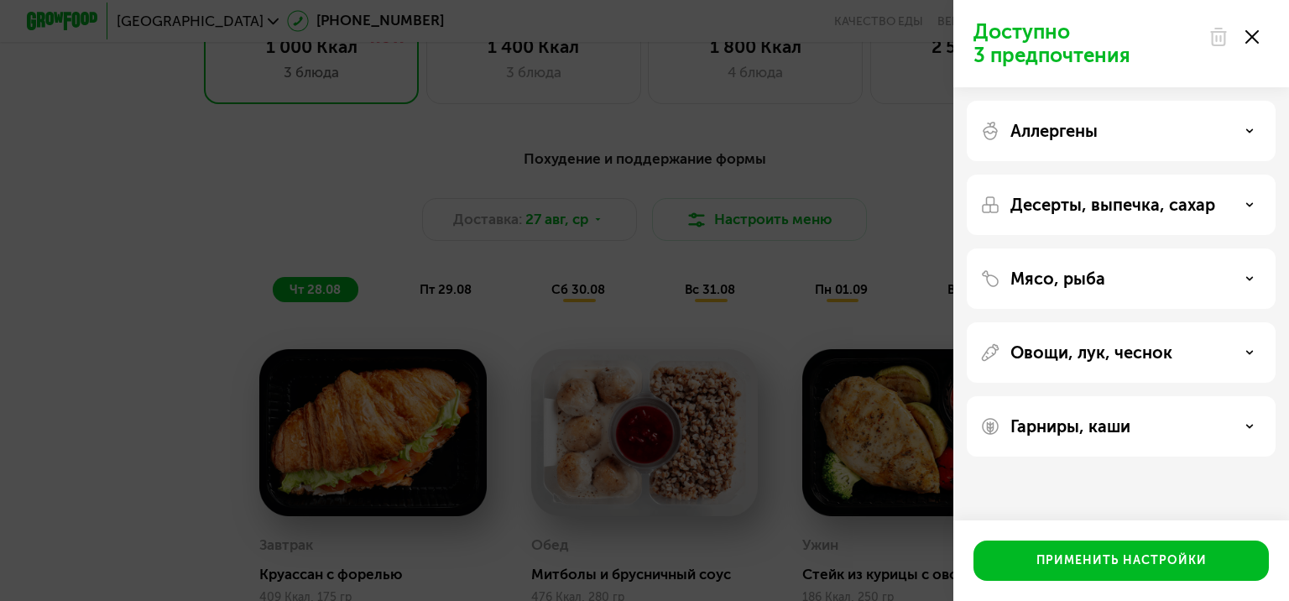
click at [1244, 205] on div "Десерты, выпечка, сахар" at bounding box center [1121, 205] width 282 height 20
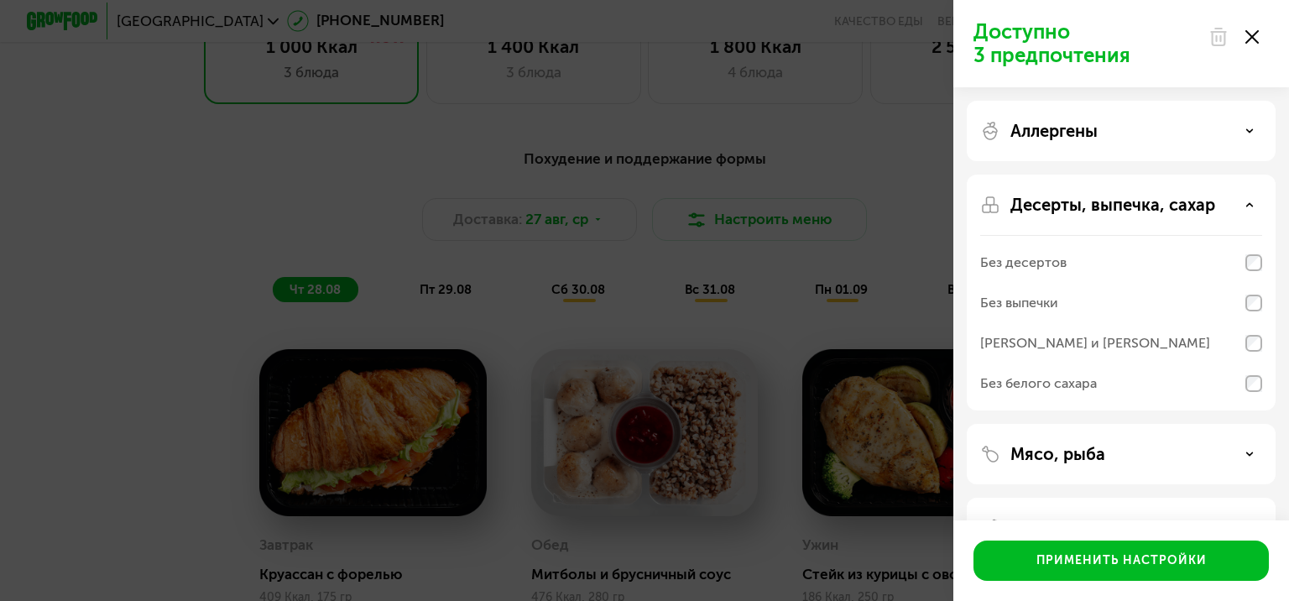
click at [1251, 198] on div "Десерты, выпечка, сахар" at bounding box center [1121, 205] width 282 height 20
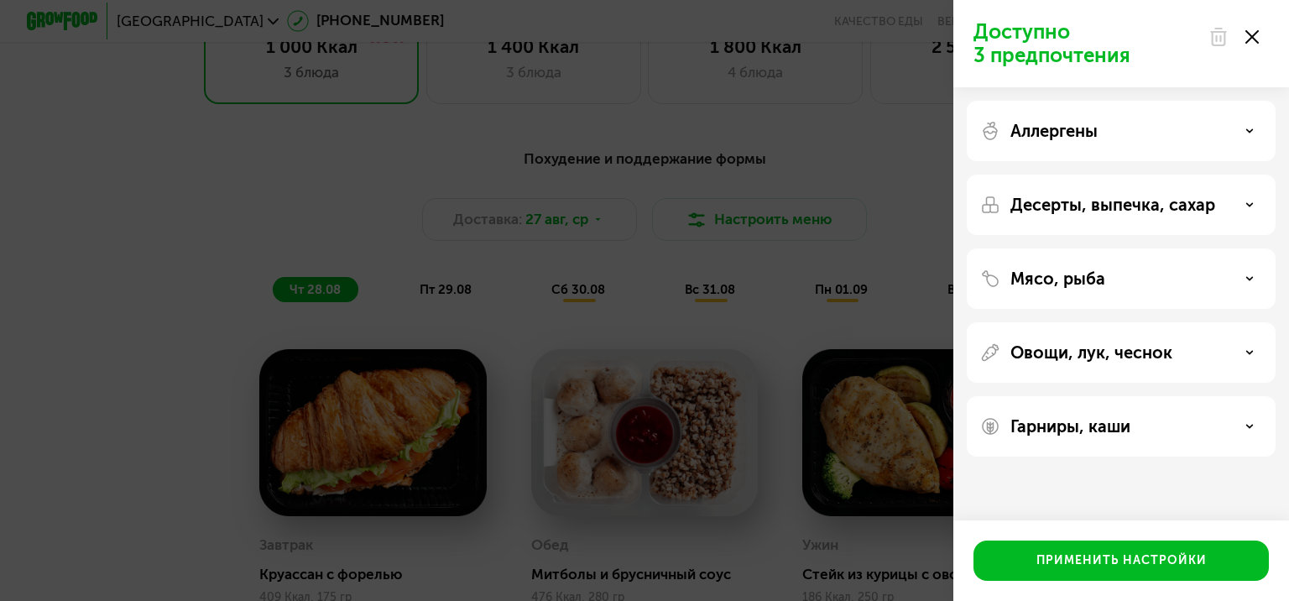
click at [1248, 275] on icon at bounding box center [1250, 278] width 8 height 8
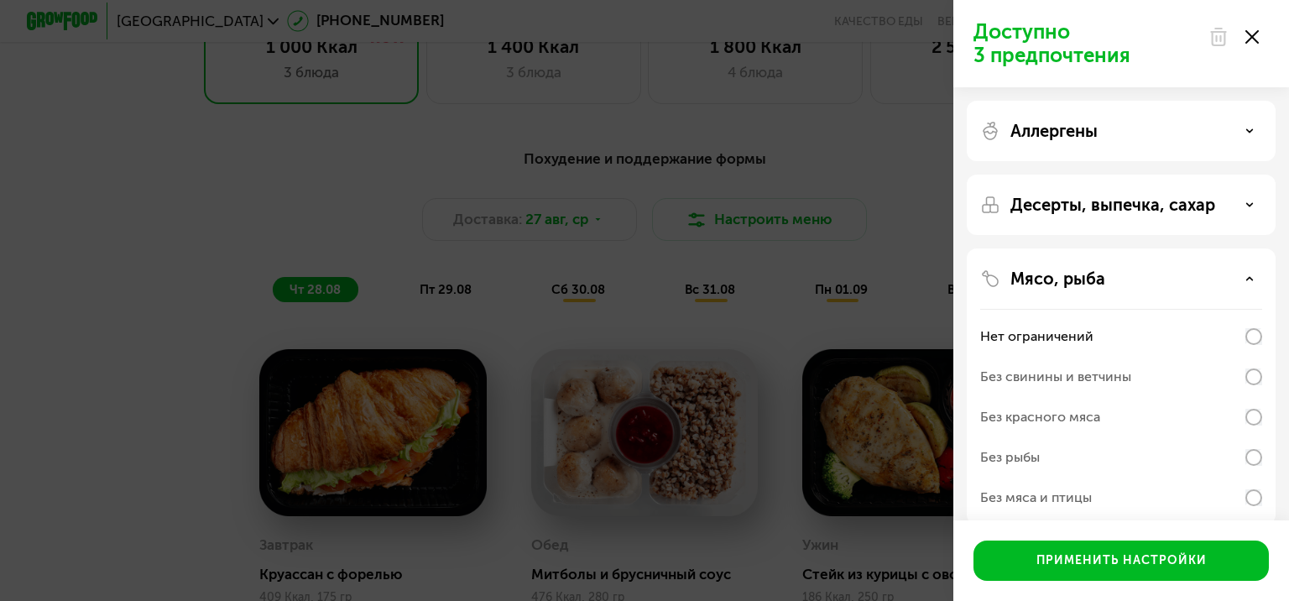
click at [1248, 275] on icon at bounding box center [1250, 278] width 8 height 8
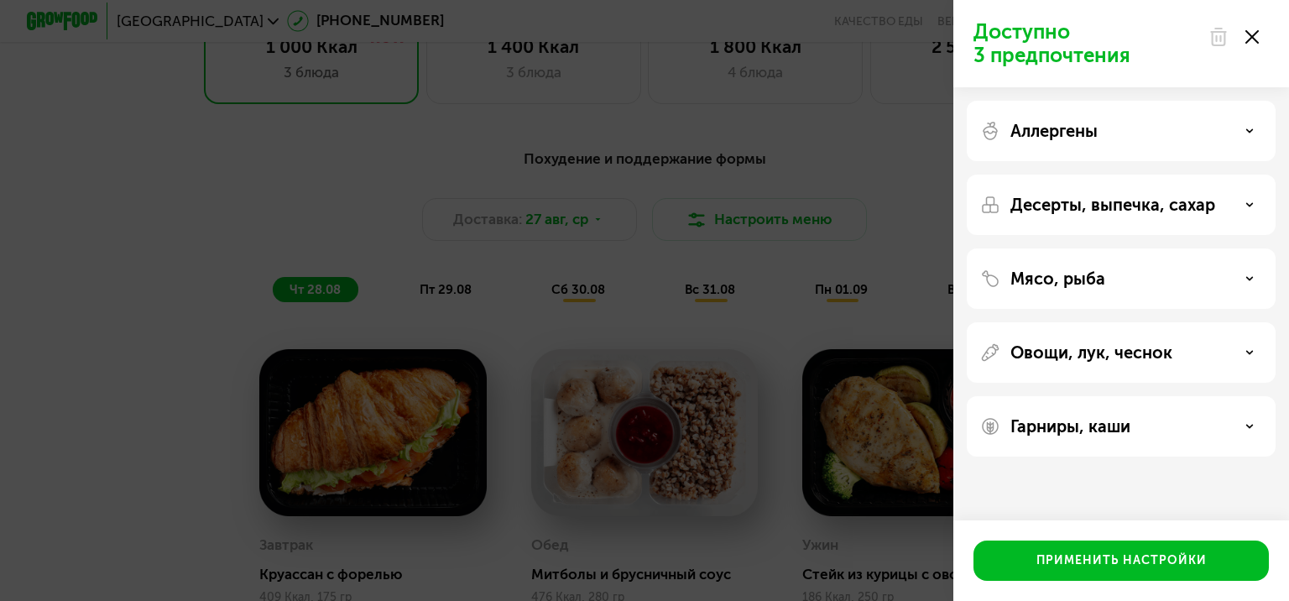
click at [1246, 426] on icon at bounding box center [1250, 426] width 8 height 8
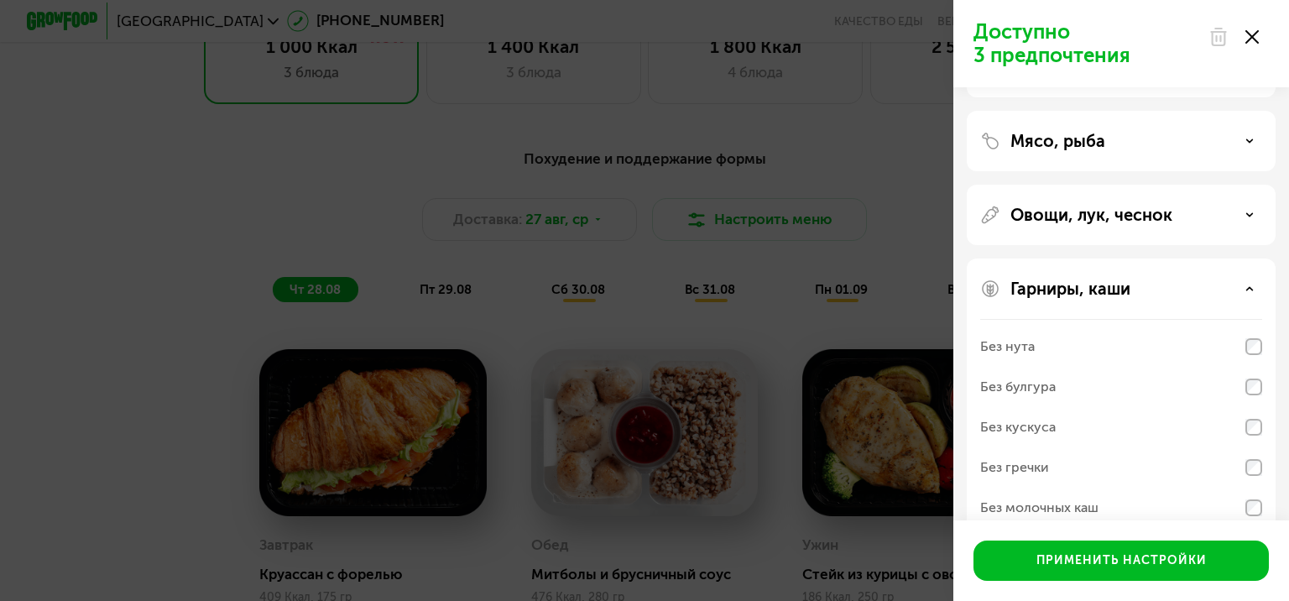
scroll to position [168, 0]
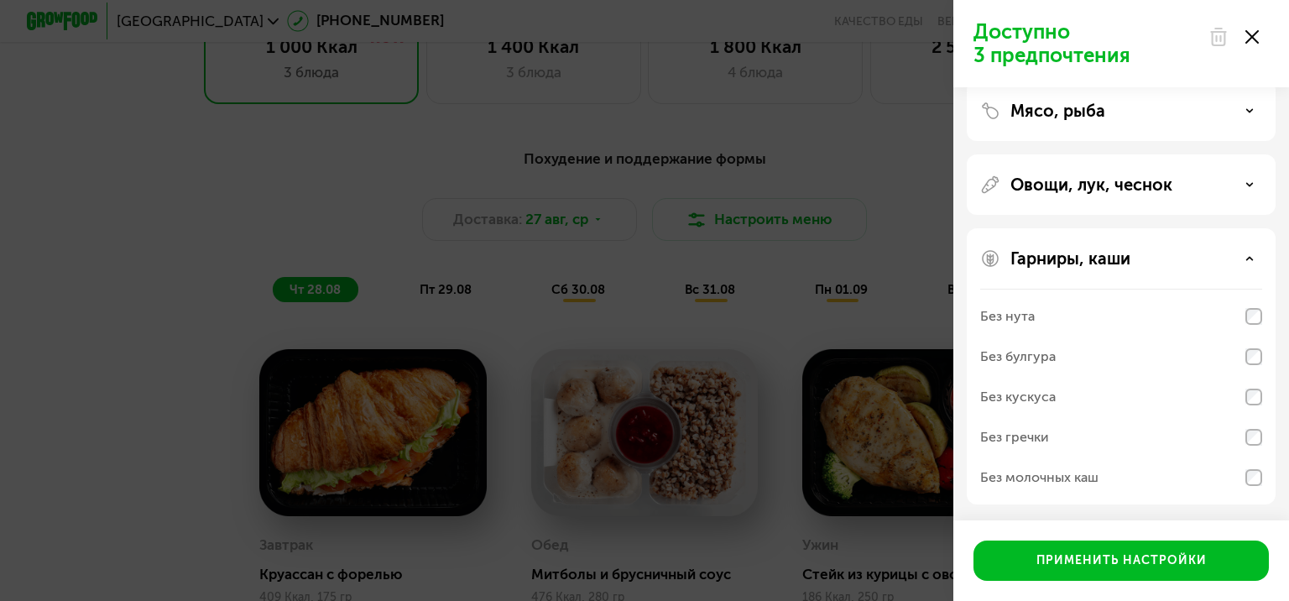
click at [1241, 257] on div "Гарниры, каши" at bounding box center [1121, 258] width 282 height 20
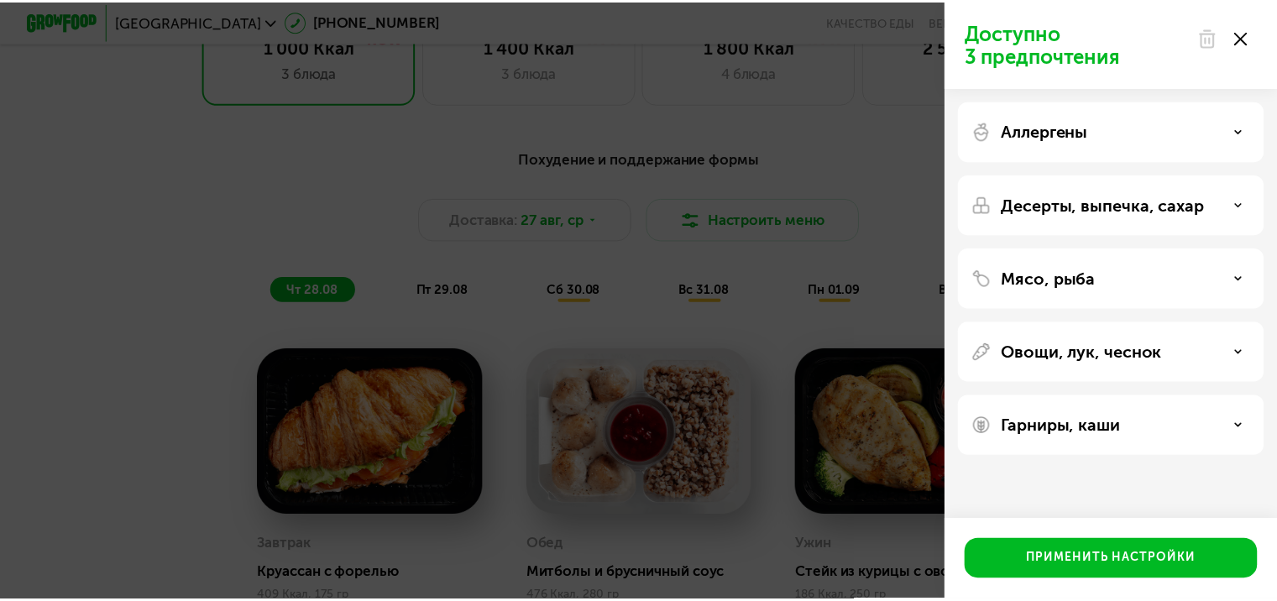
scroll to position [0, 0]
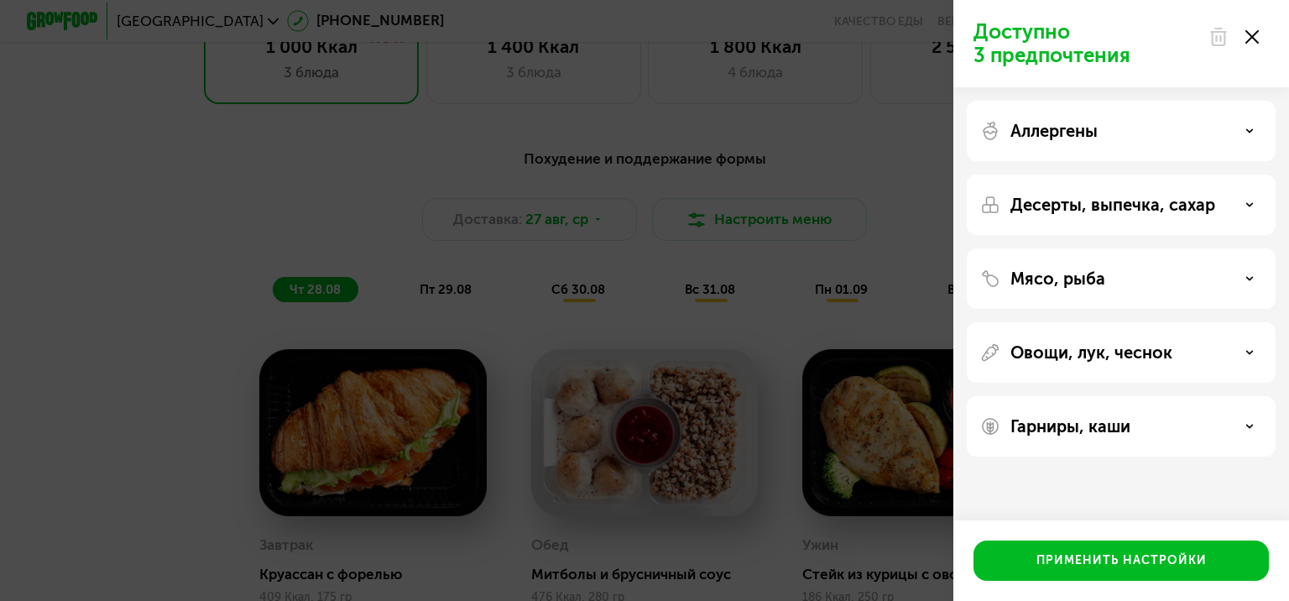
click at [1262, 40] on div at bounding box center [1234, 37] width 71 height 34
click at [1252, 34] on icon at bounding box center [1252, 36] width 13 height 13
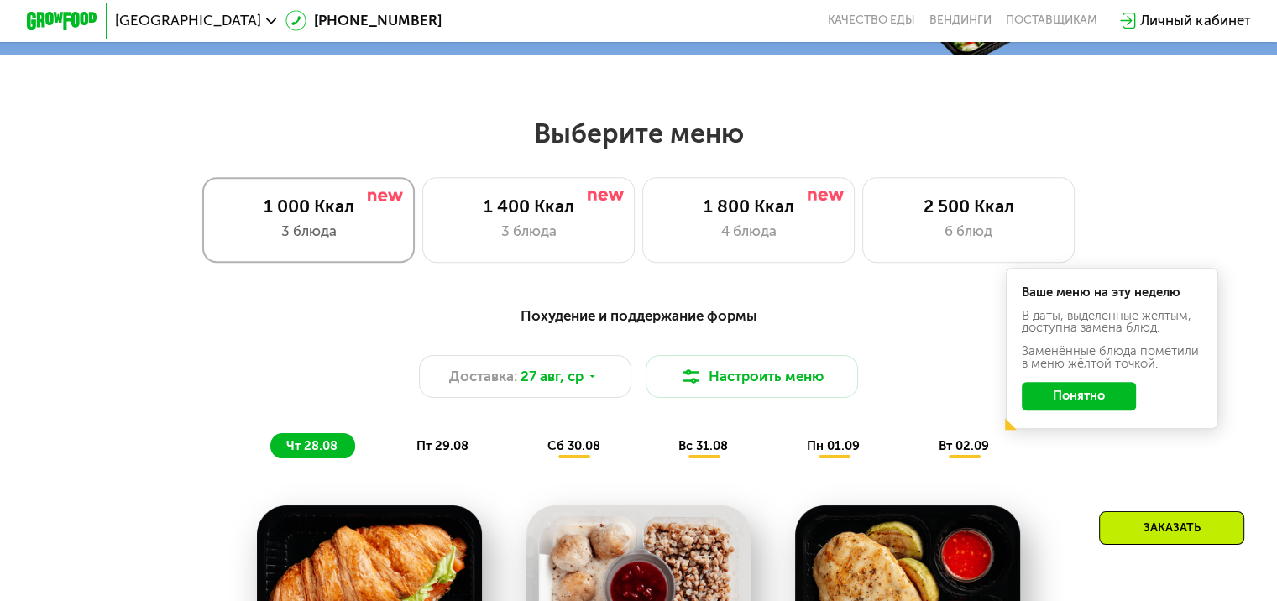
scroll to position [672, 0]
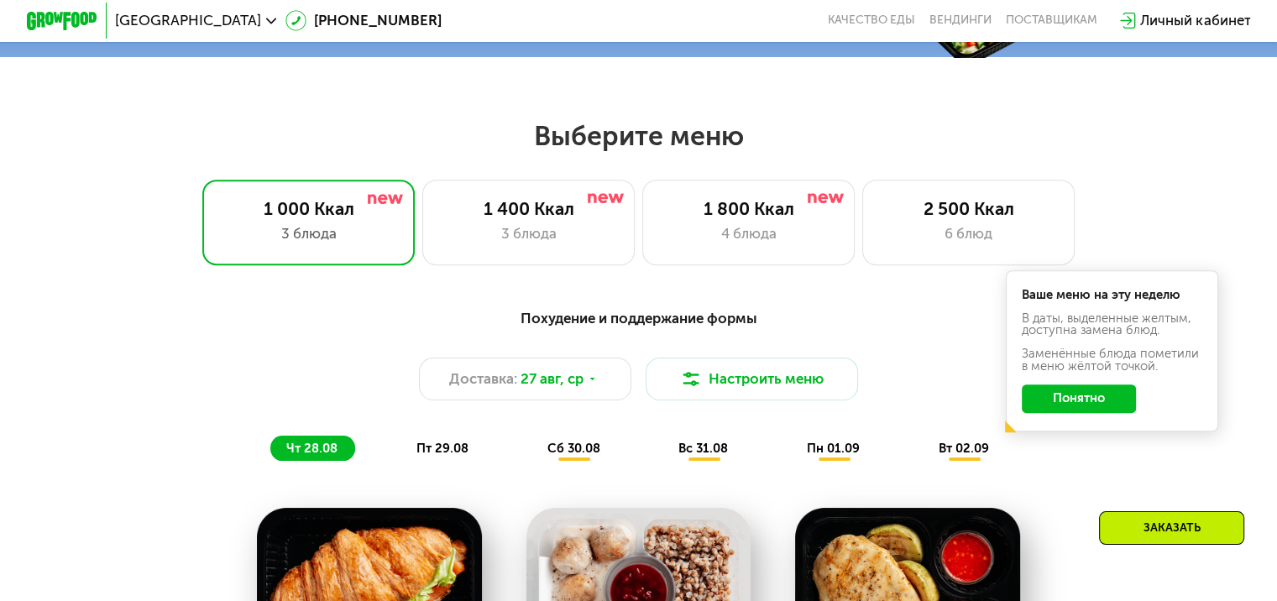
click at [437, 456] on span "пт 29.08" at bounding box center [442, 448] width 52 height 15
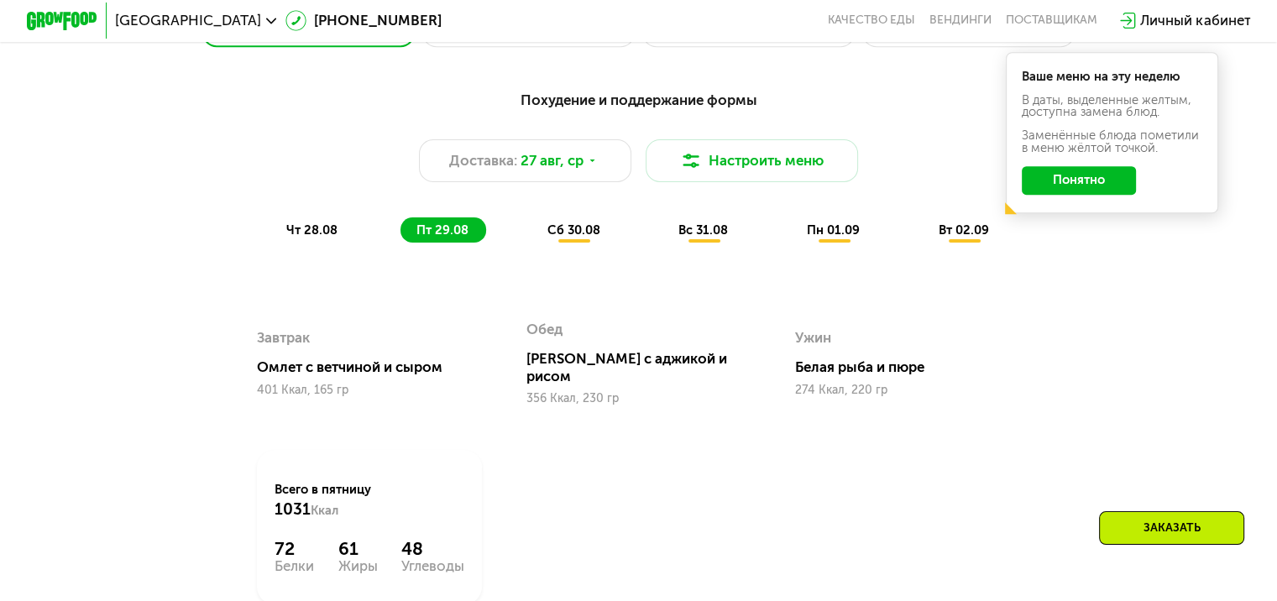
scroll to position [923, 0]
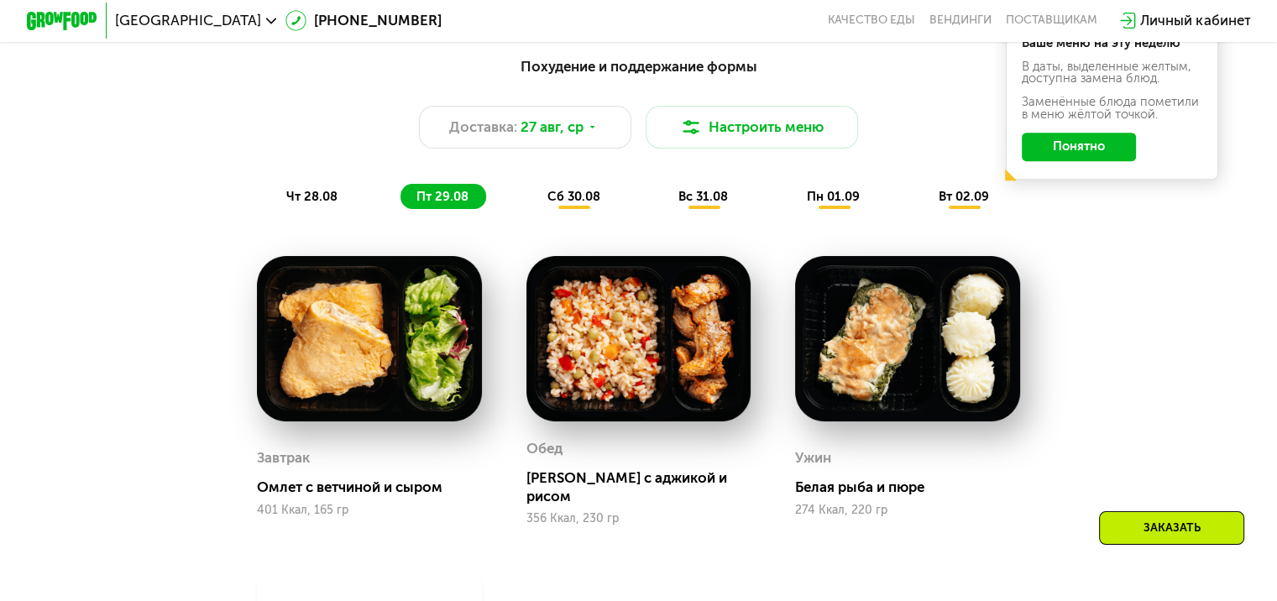
click at [581, 204] on span "сб 30.08" at bounding box center [573, 196] width 53 height 15
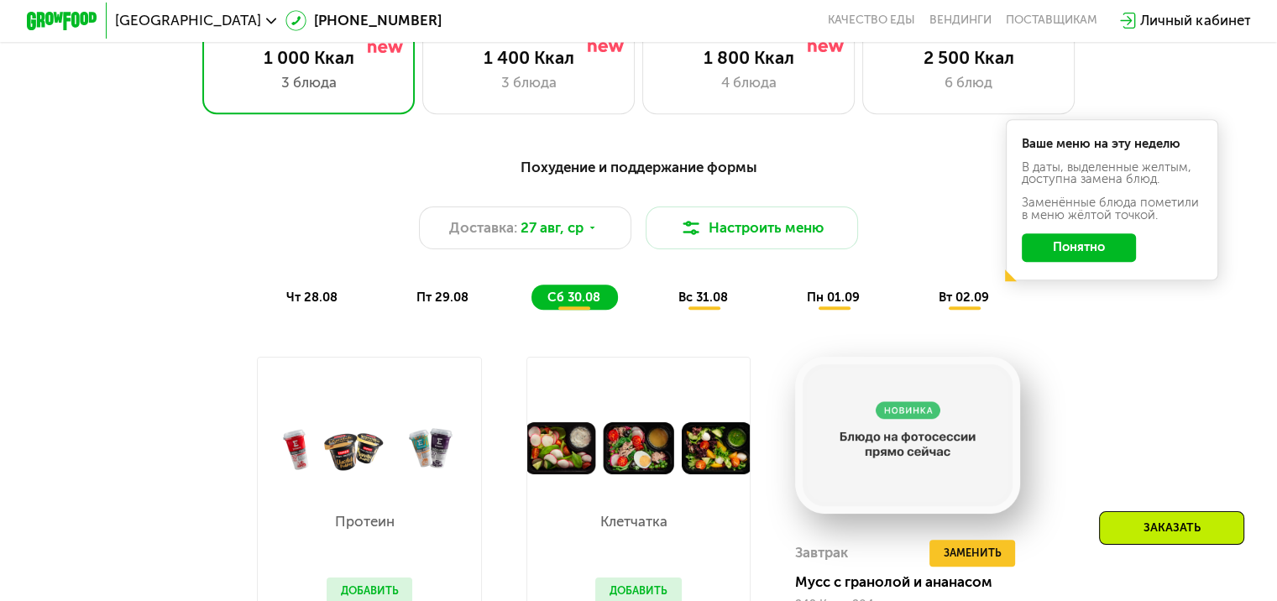
scroll to position [755, 0]
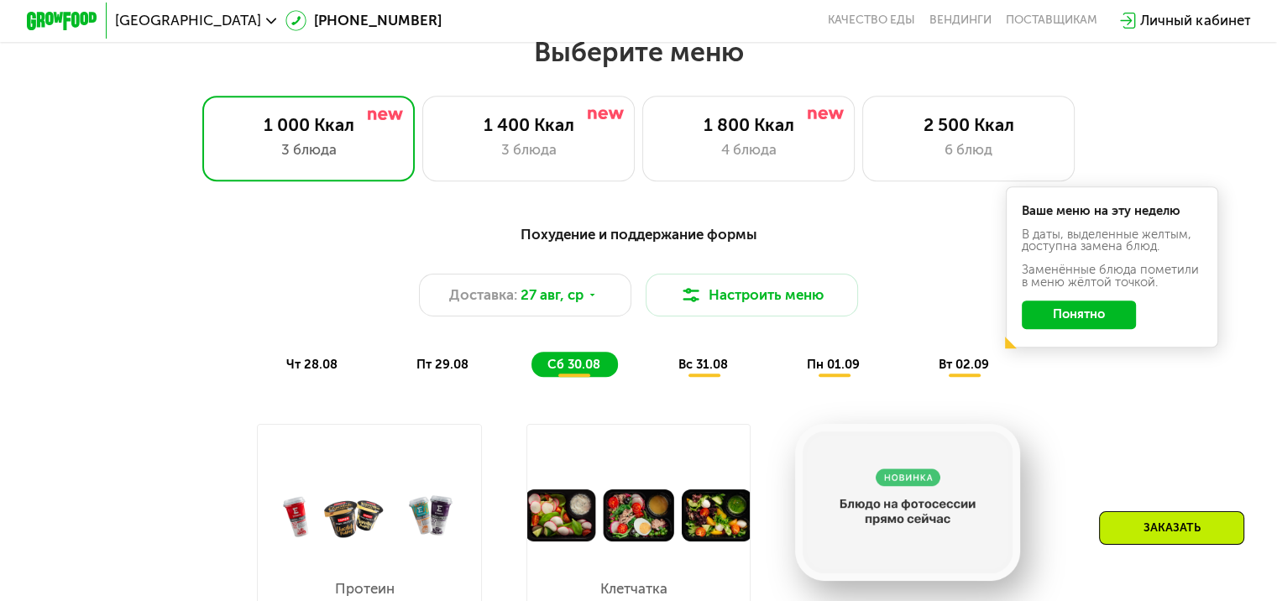
click at [693, 368] on span "вс 31.08" at bounding box center [703, 364] width 50 height 15
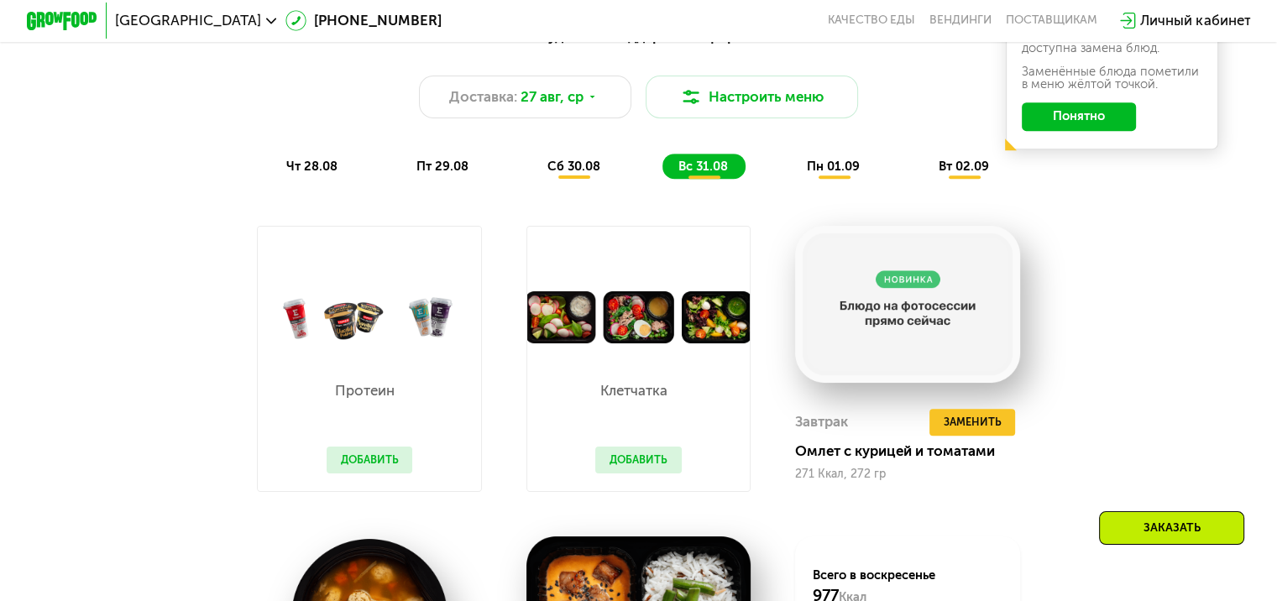
scroll to position [839, 0]
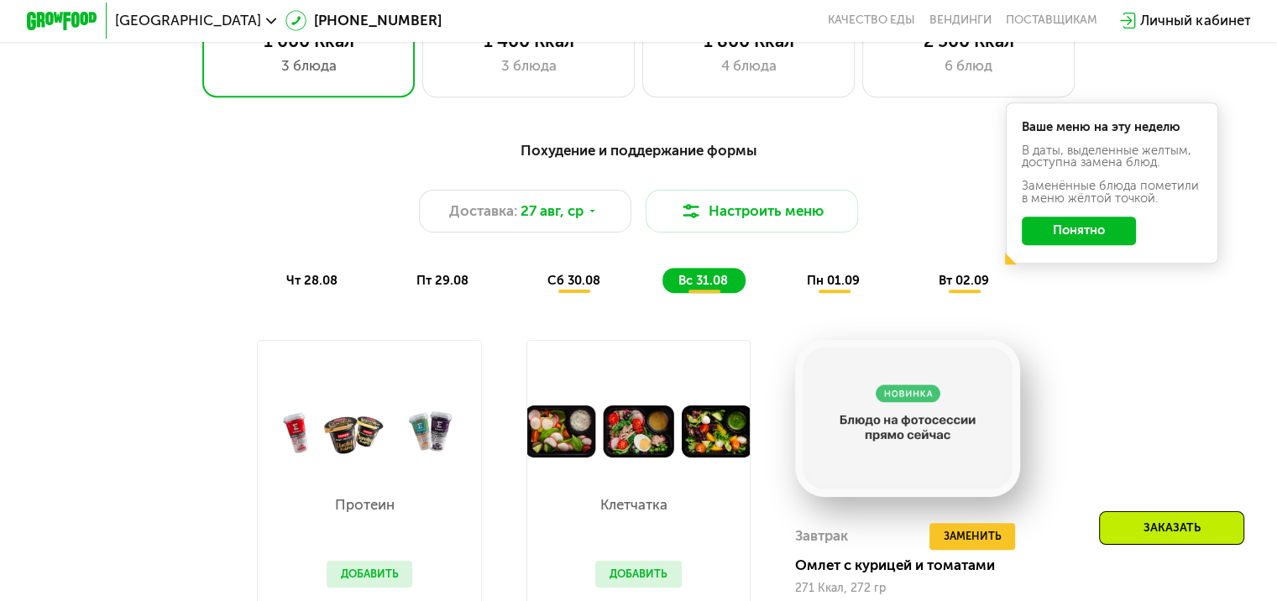
click at [839, 288] on span "пн 01.09" at bounding box center [833, 280] width 53 height 15
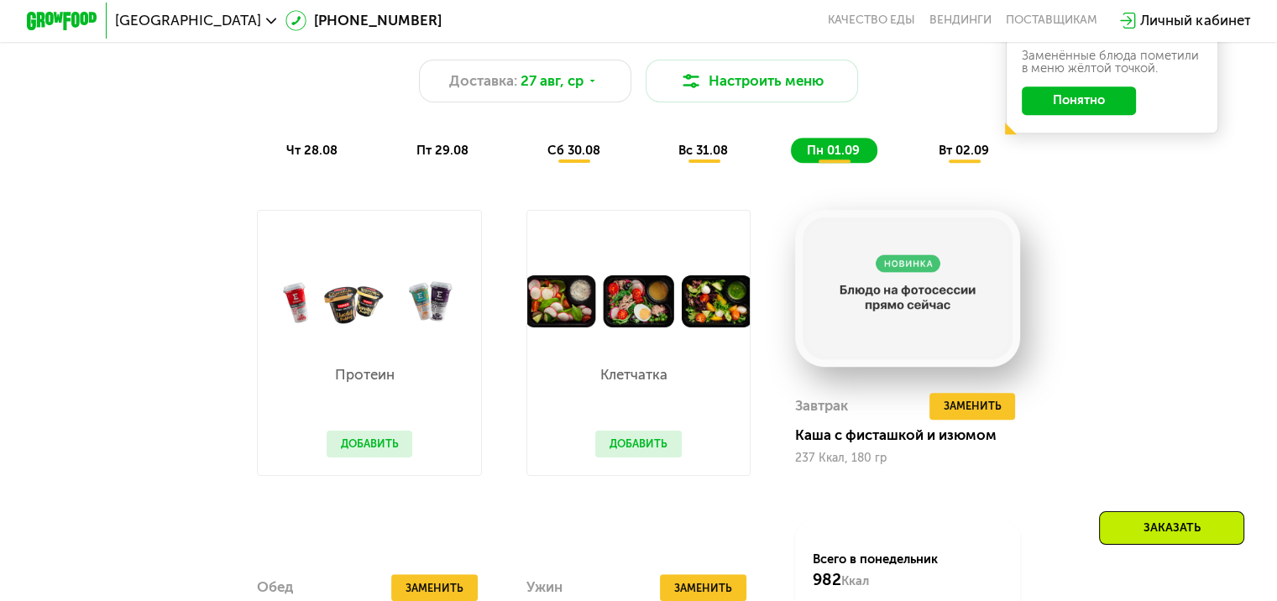
scroll to position [1007, 0]
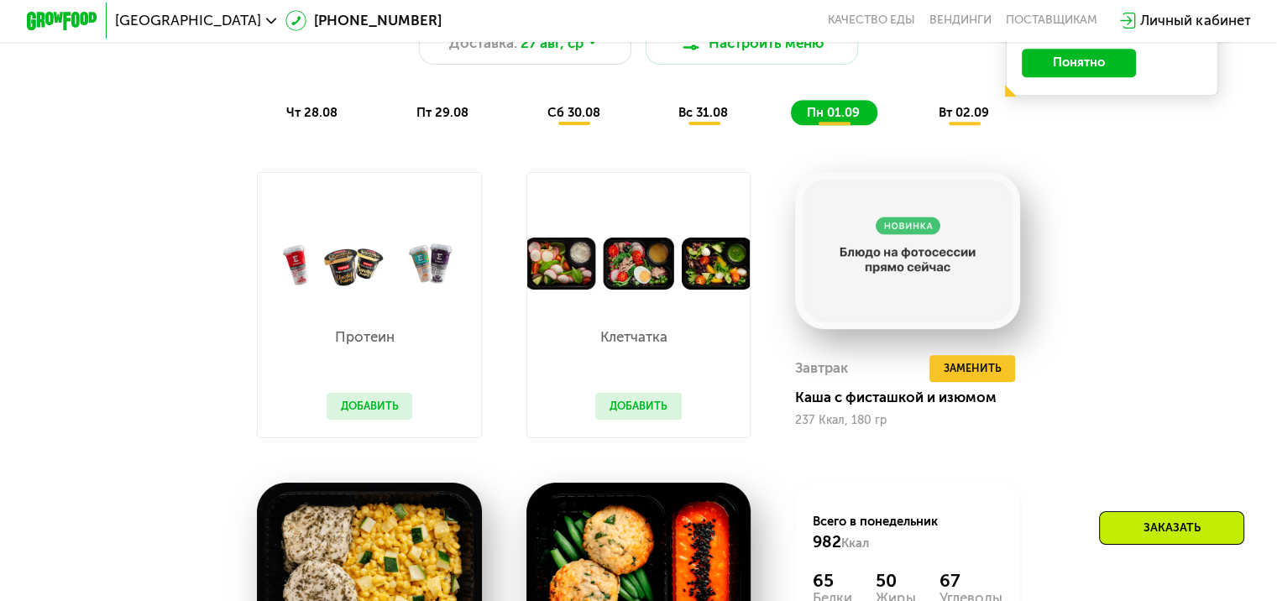
click at [685, 272] on img at bounding box center [638, 264] width 223 height 52
click at [292, 286] on img at bounding box center [369, 264] width 223 height 52
click at [360, 344] on p "Протеин" at bounding box center [366, 337] width 78 height 14
click at [629, 279] on img at bounding box center [638, 264] width 223 height 52
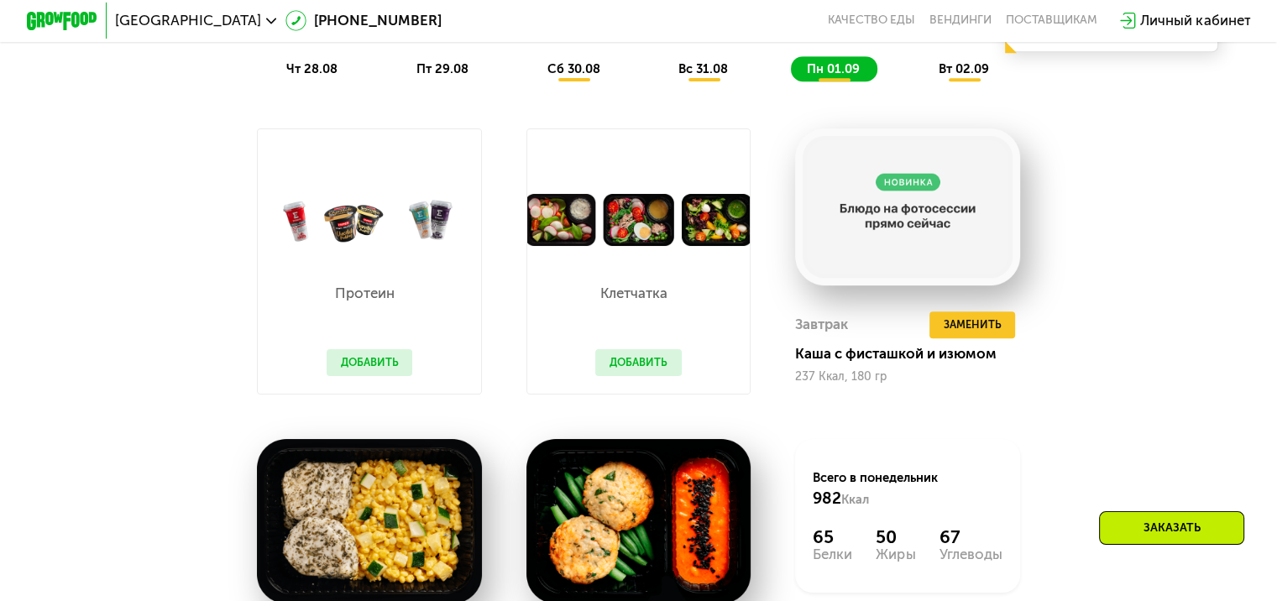
scroll to position [839, 0]
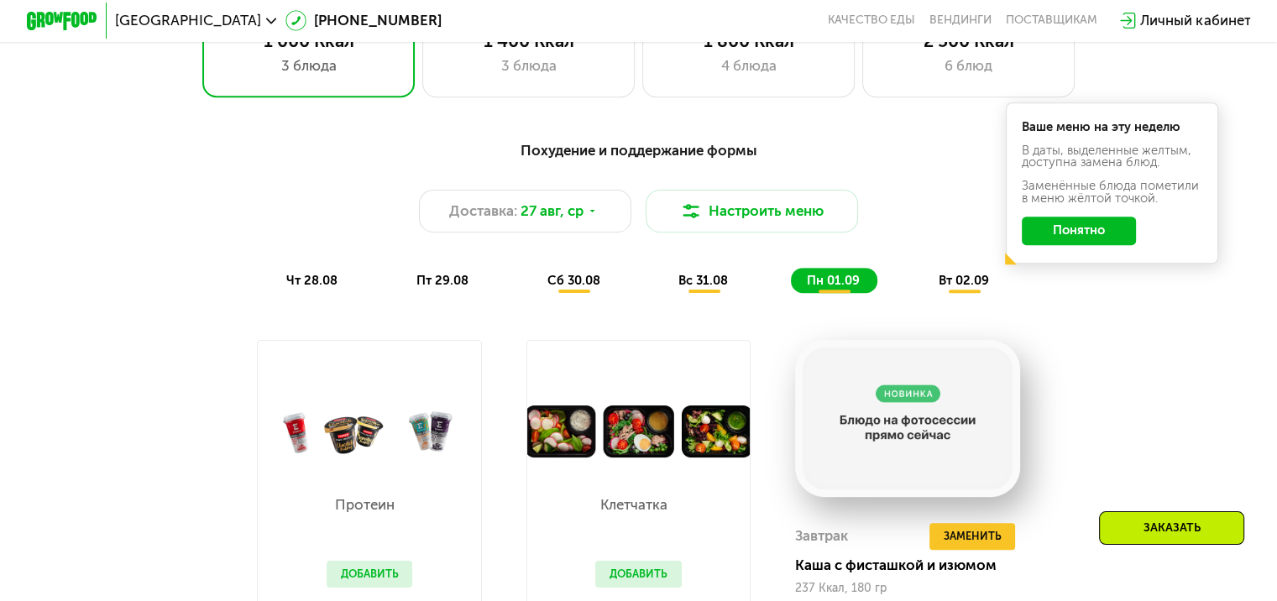
click at [959, 288] on span "вт 02.09" at bounding box center [963, 280] width 50 height 15
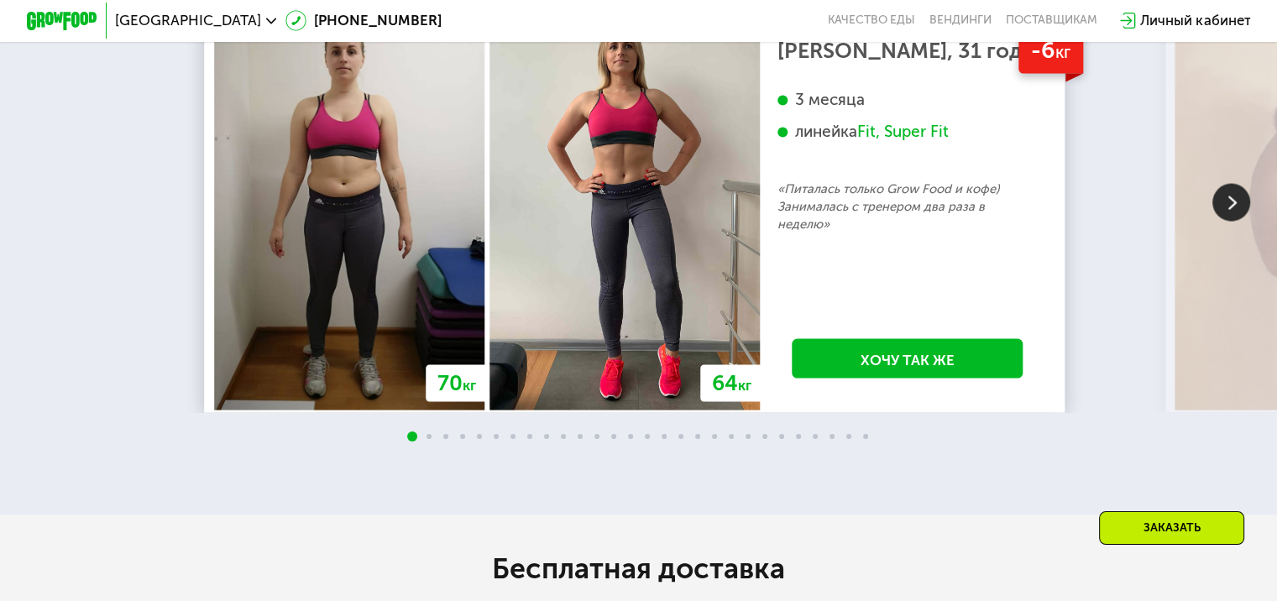
scroll to position [3106, 0]
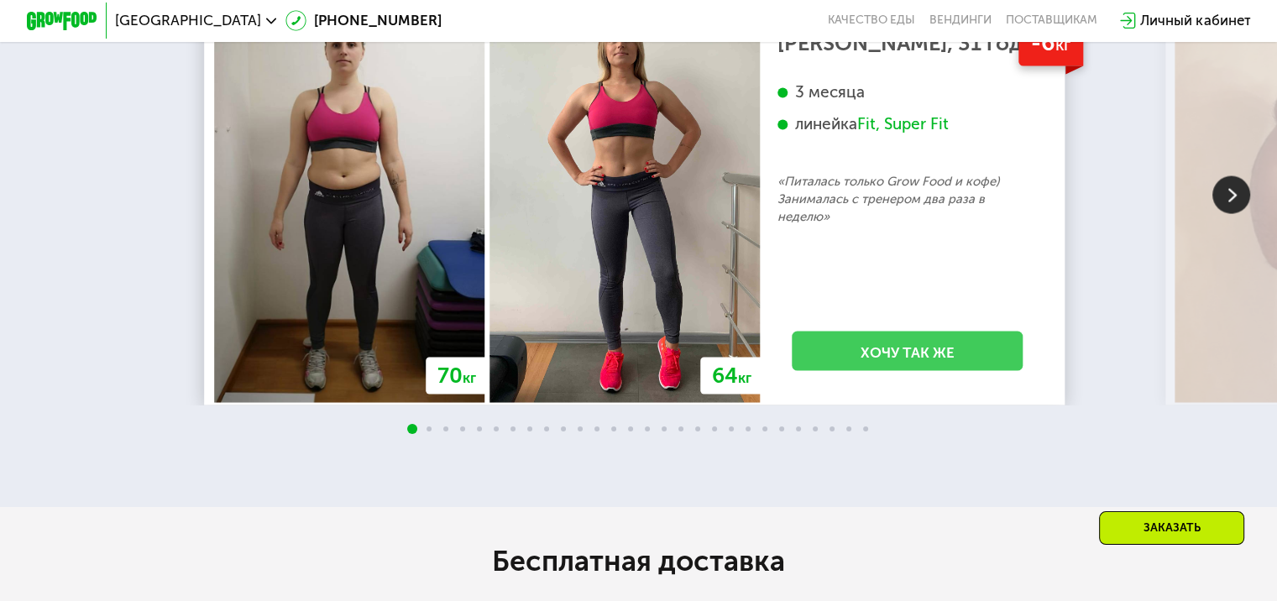
click at [890, 371] on link "Хочу так же" at bounding box center [907, 351] width 231 height 40
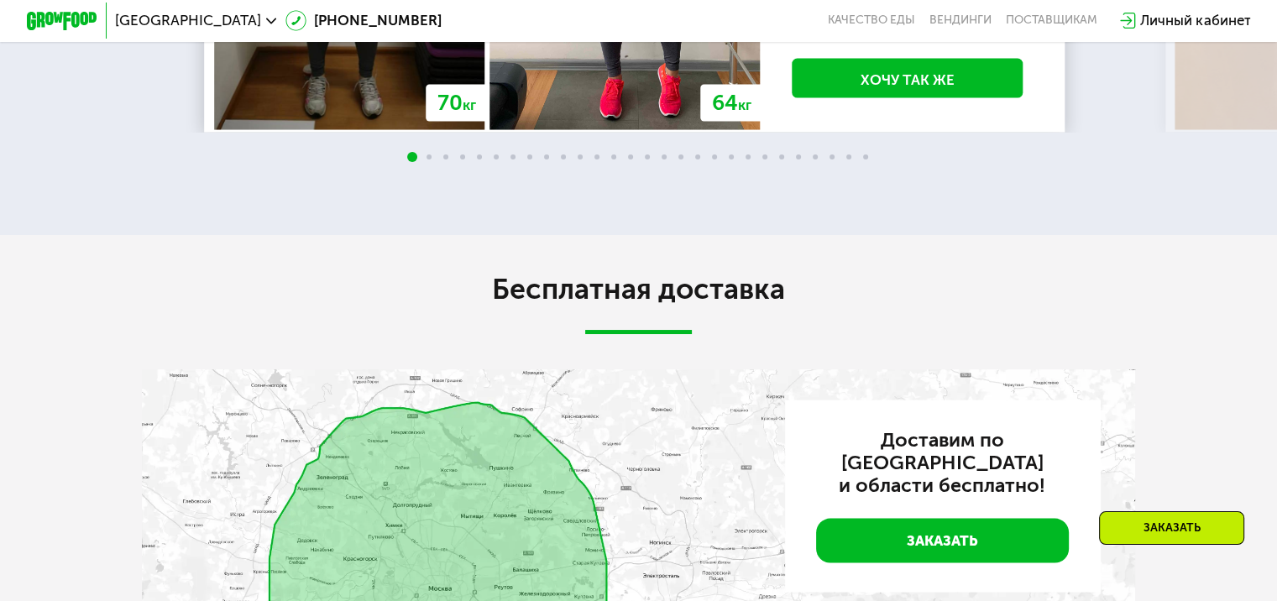
scroll to position [3344, 0]
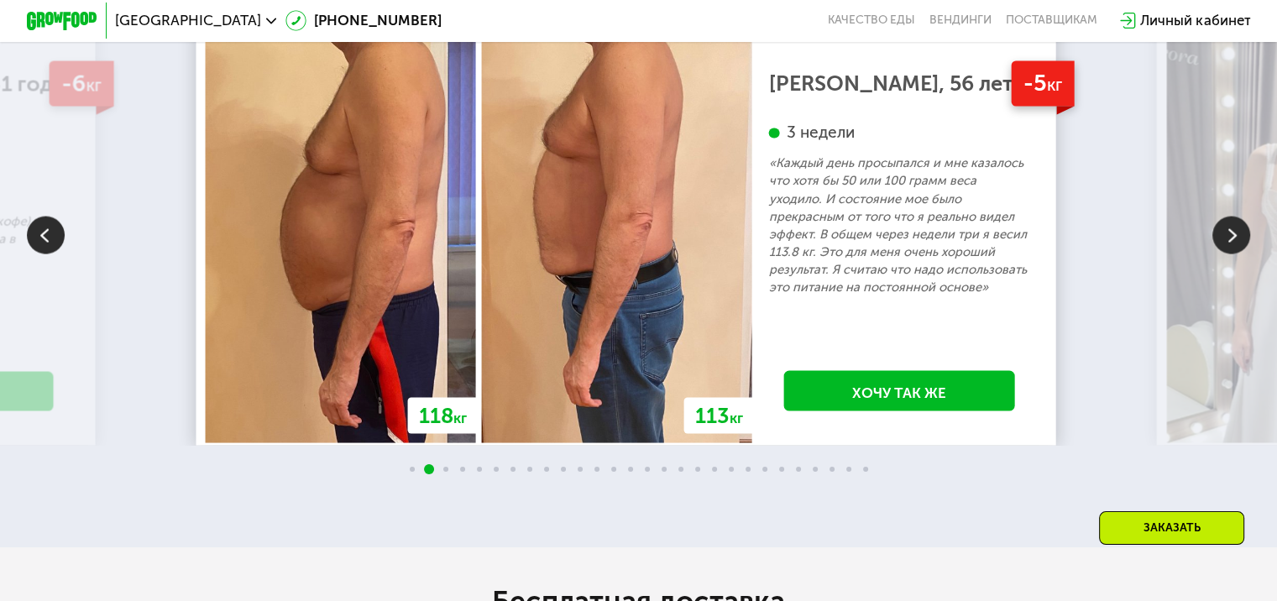
scroll to position [3092, 0]
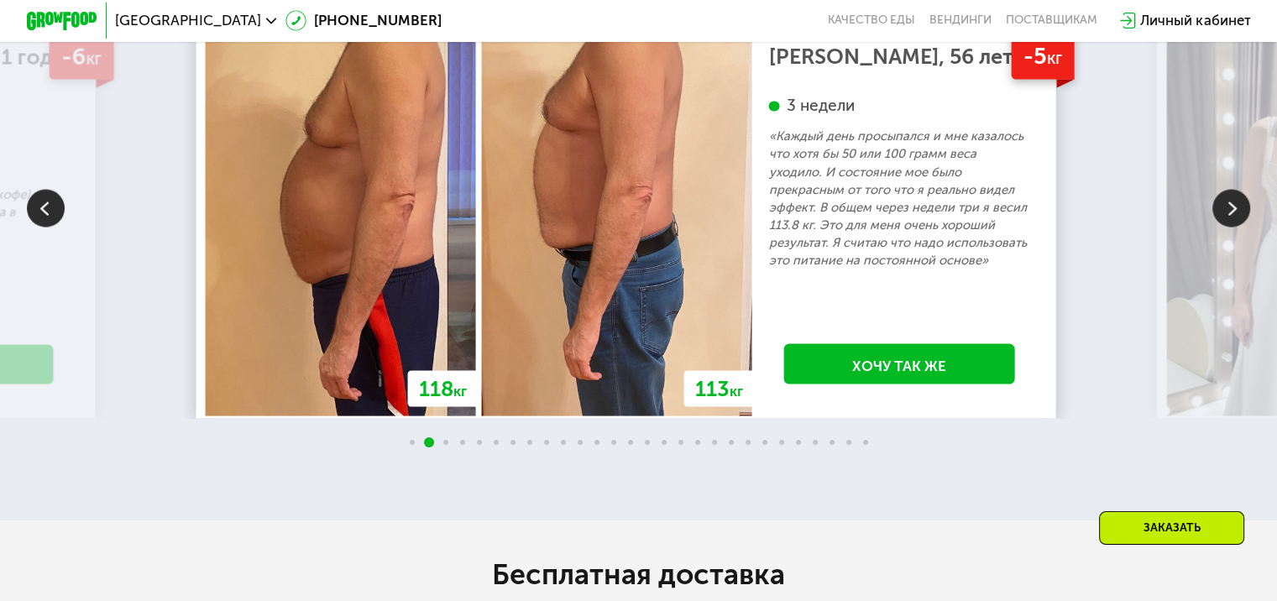
click at [1229, 227] on img at bounding box center [1231, 208] width 38 height 38
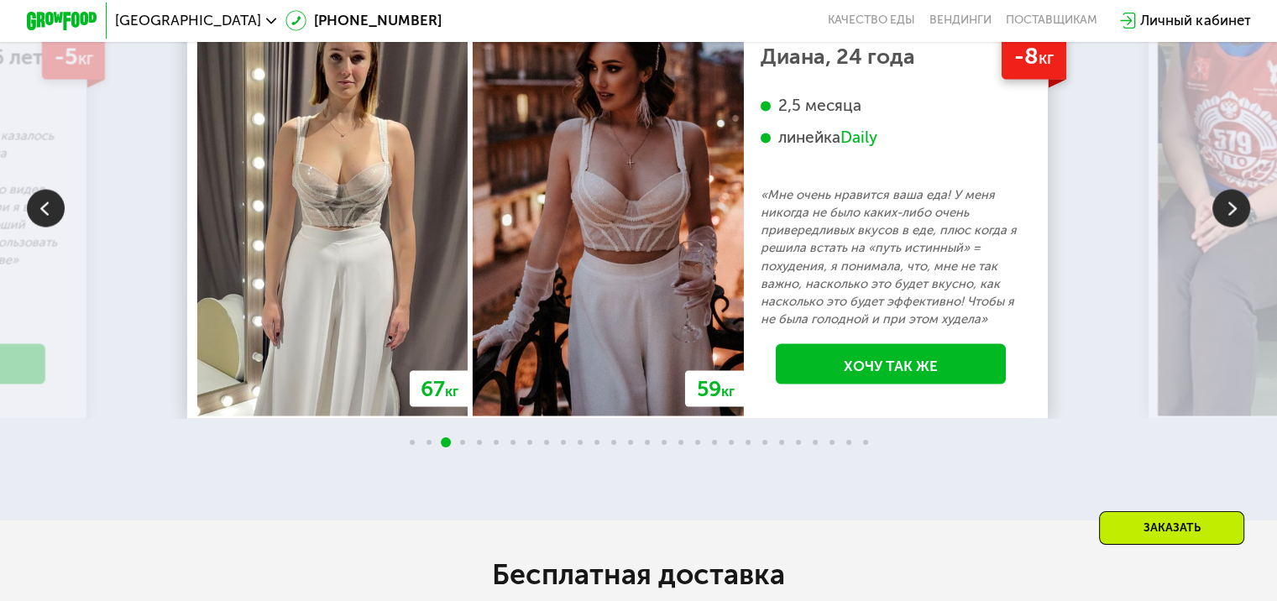
click at [1236, 227] on img at bounding box center [1231, 208] width 38 height 38
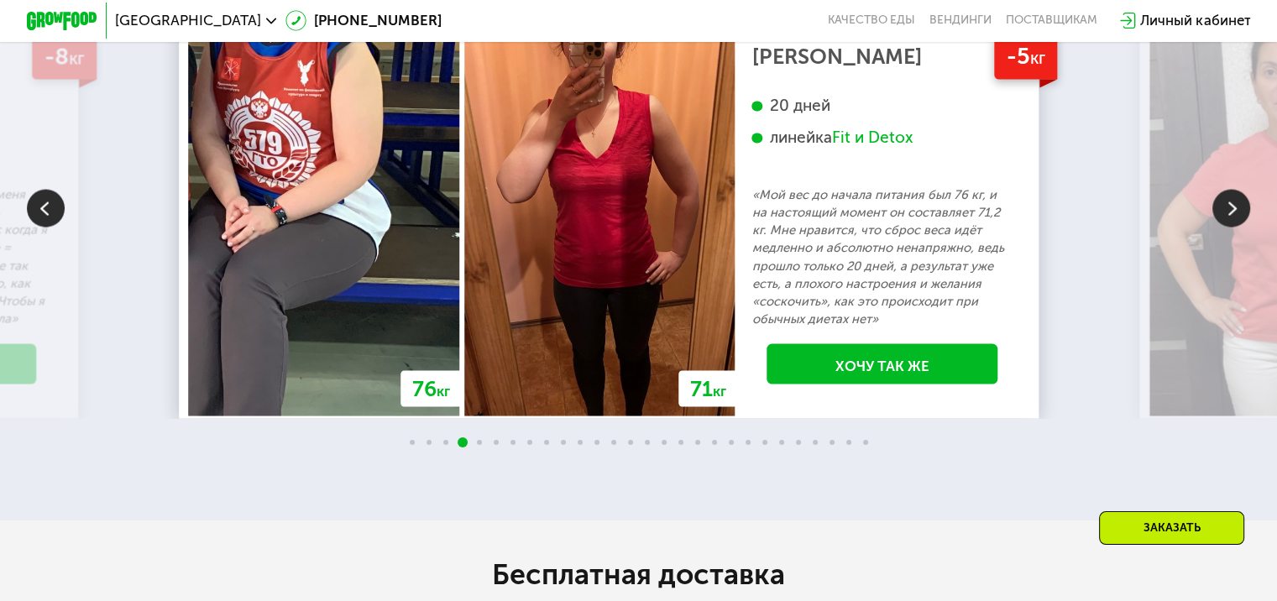
click at [1232, 227] on img at bounding box center [1231, 208] width 38 height 38
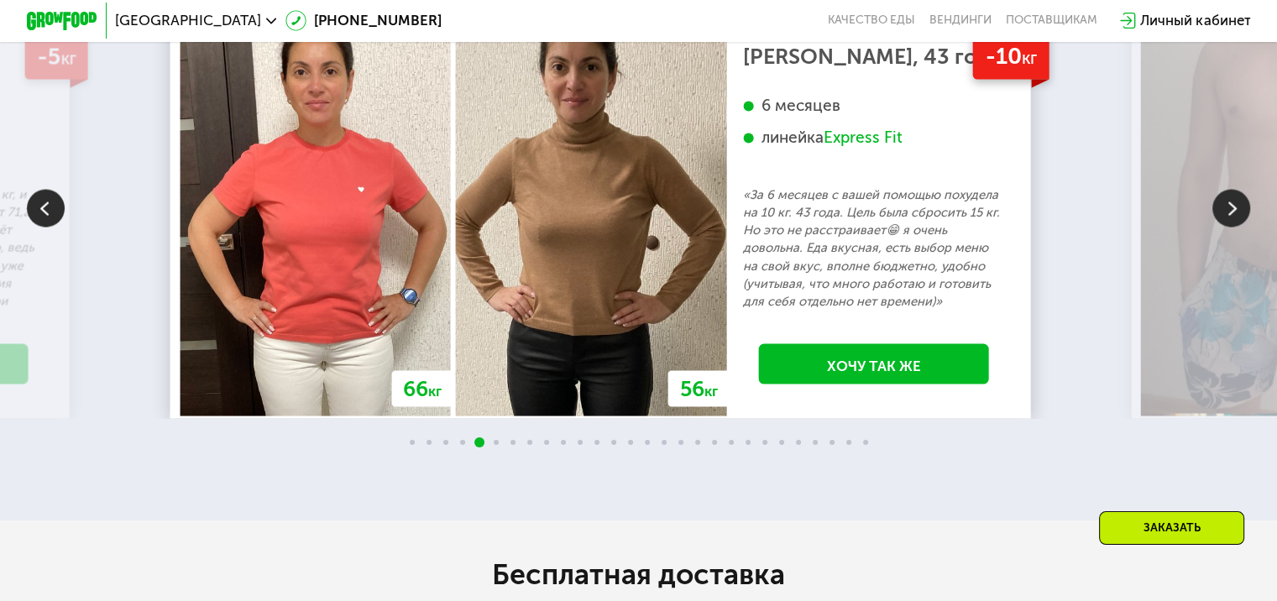
click at [1236, 227] on img at bounding box center [1231, 208] width 38 height 38
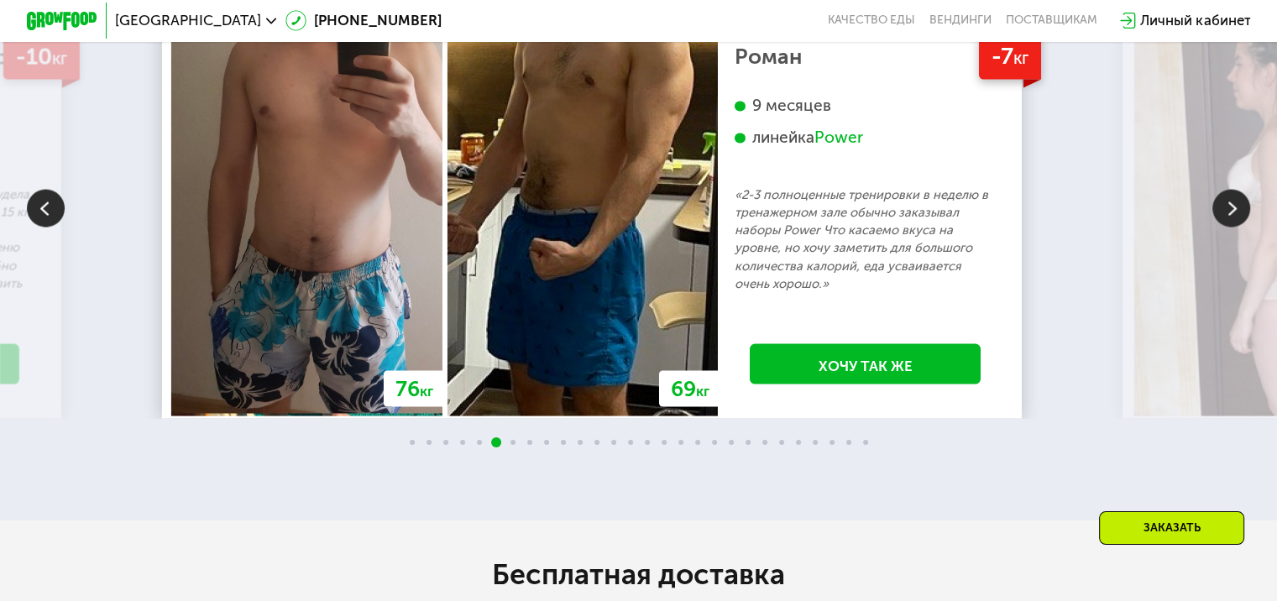
click at [1226, 227] on img at bounding box center [1231, 208] width 38 height 38
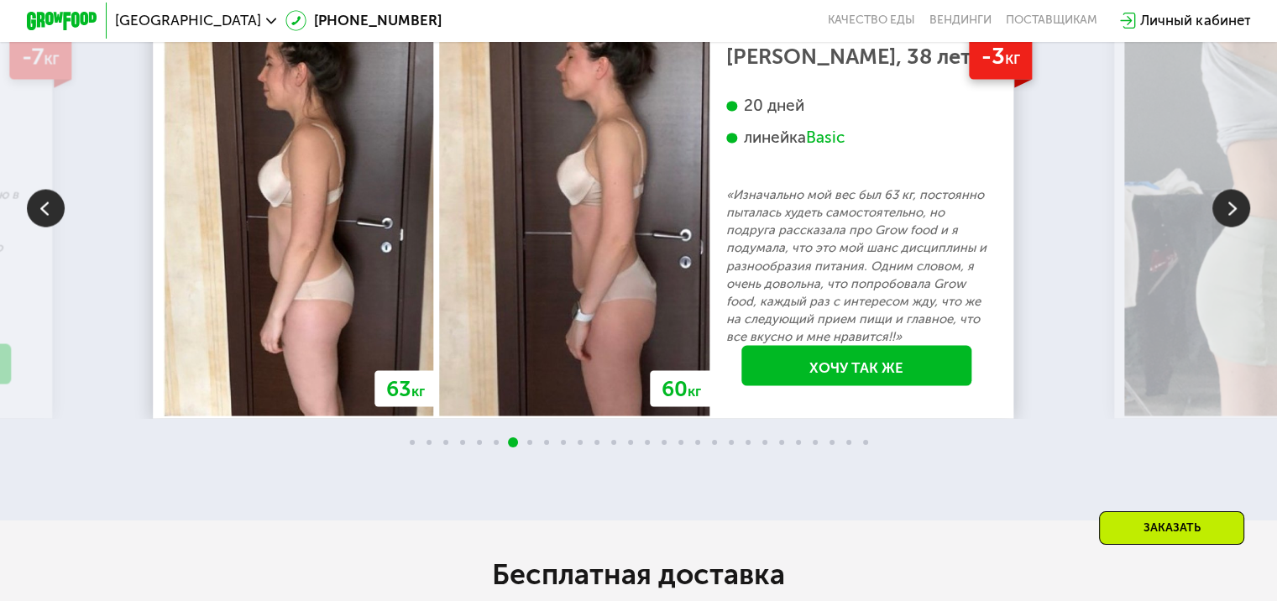
click at [1226, 227] on img at bounding box center [1231, 208] width 38 height 38
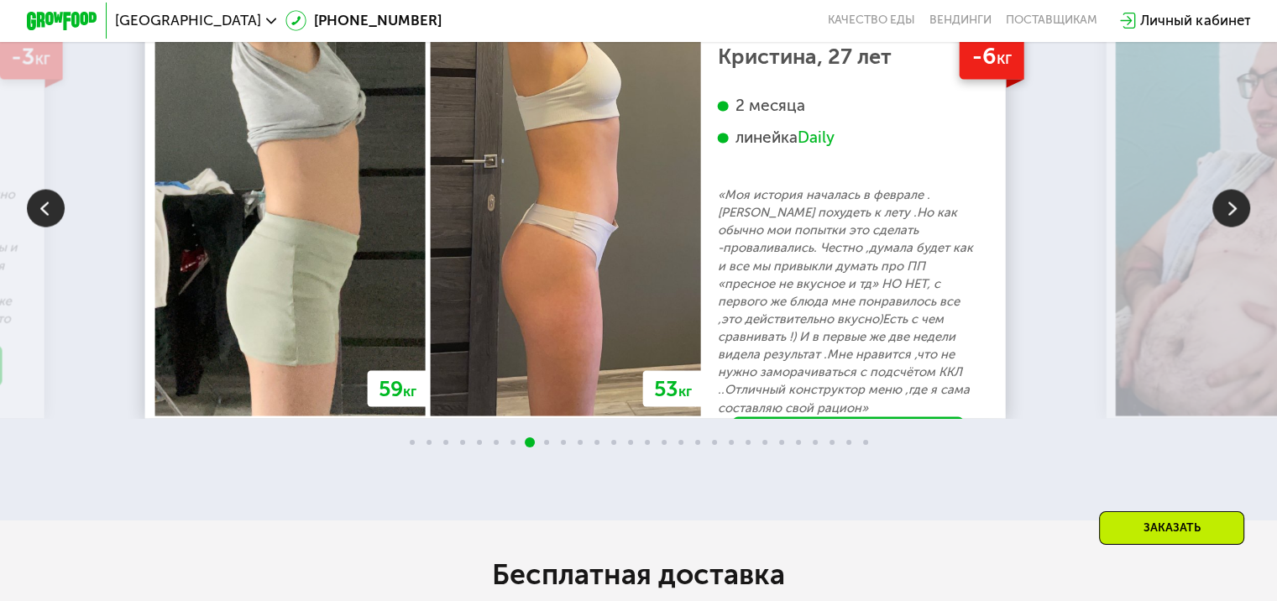
click at [1221, 227] on img at bounding box center [1231, 208] width 38 height 38
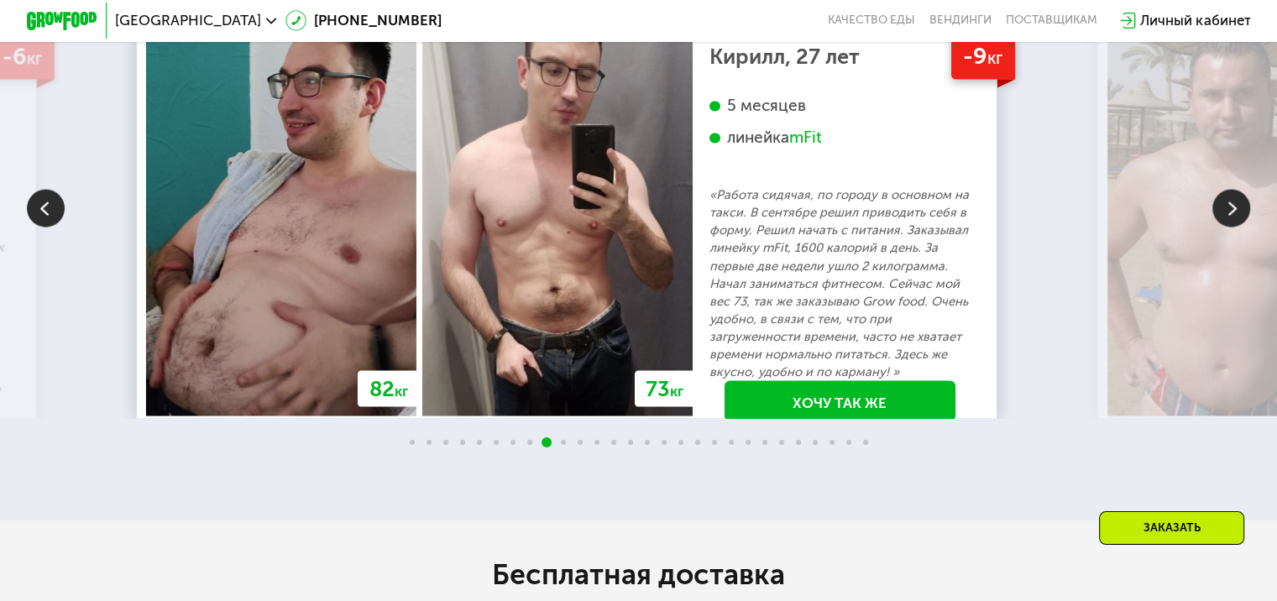
click at [1231, 227] on img at bounding box center [1231, 208] width 38 height 38
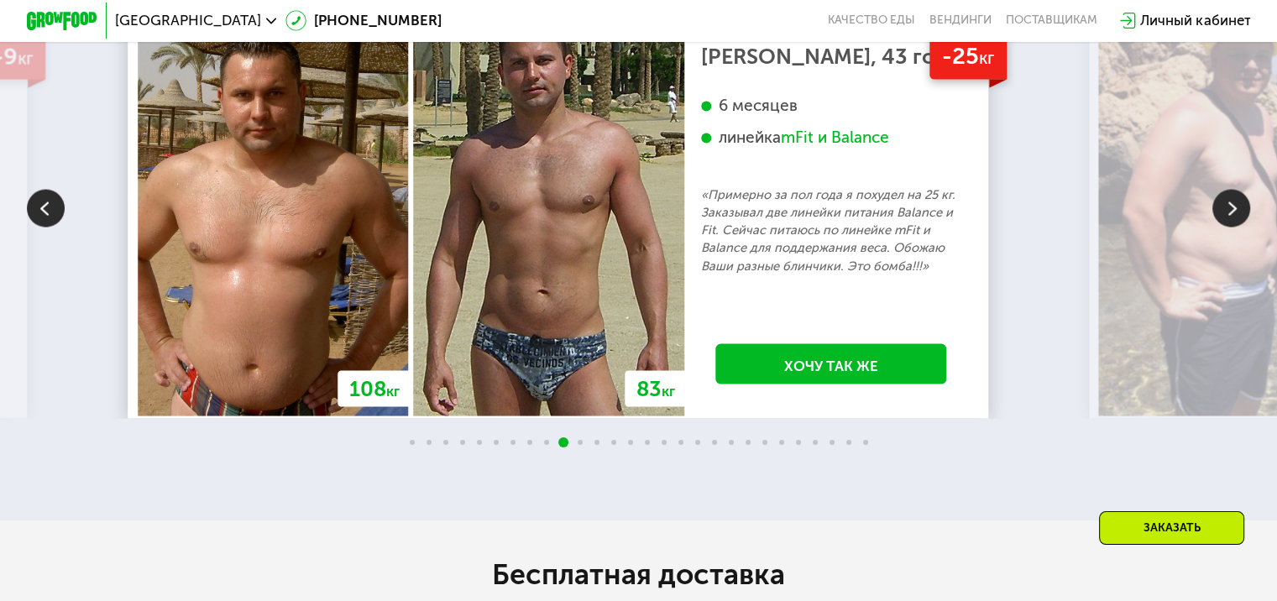
click at [1226, 227] on img at bounding box center [1231, 208] width 38 height 38
